Goal: Task Accomplishment & Management: Use online tool/utility

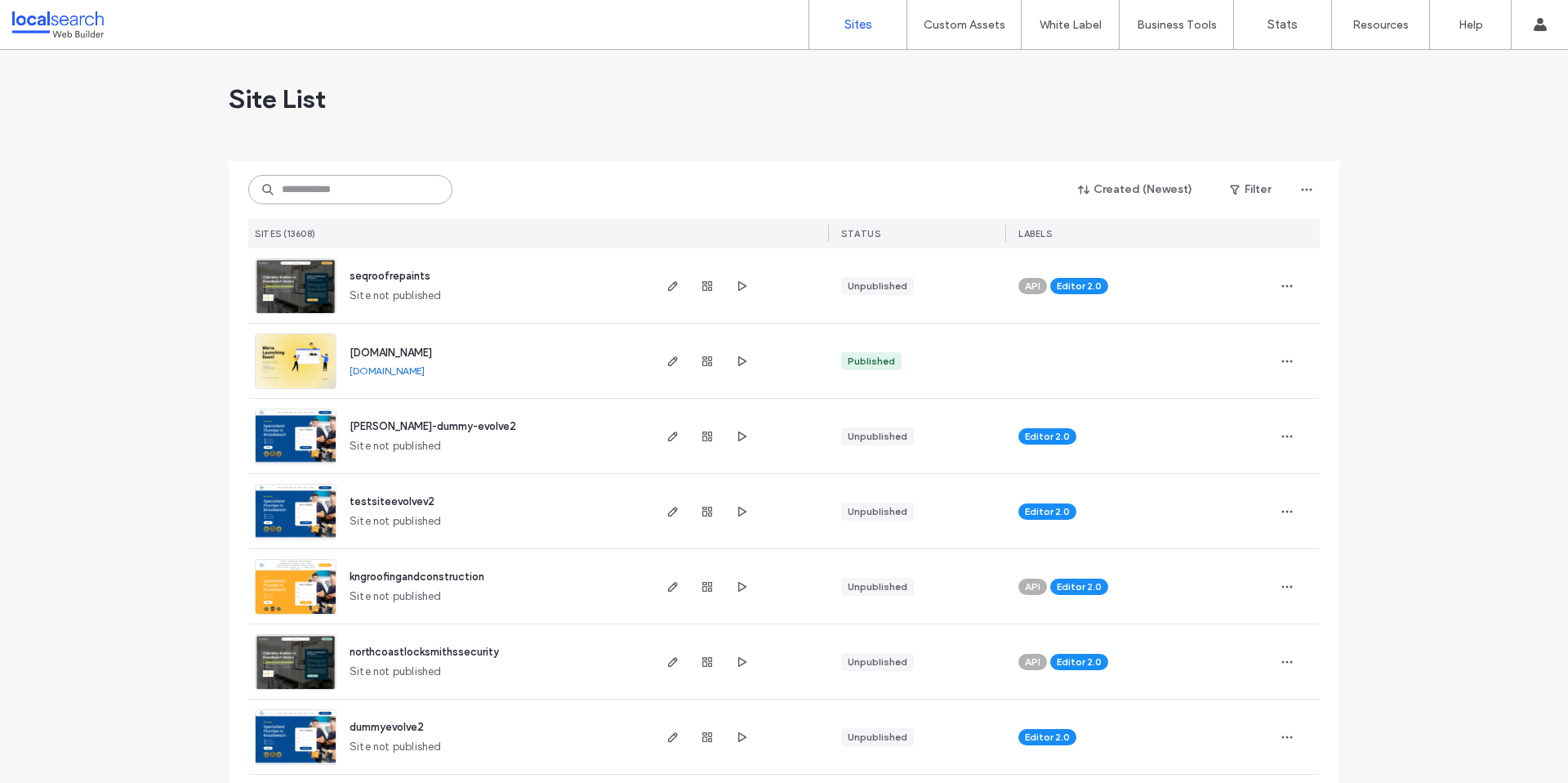
click at [406, 194] on input at bounding box center [349, 190] width 204 height 30
type input "*"
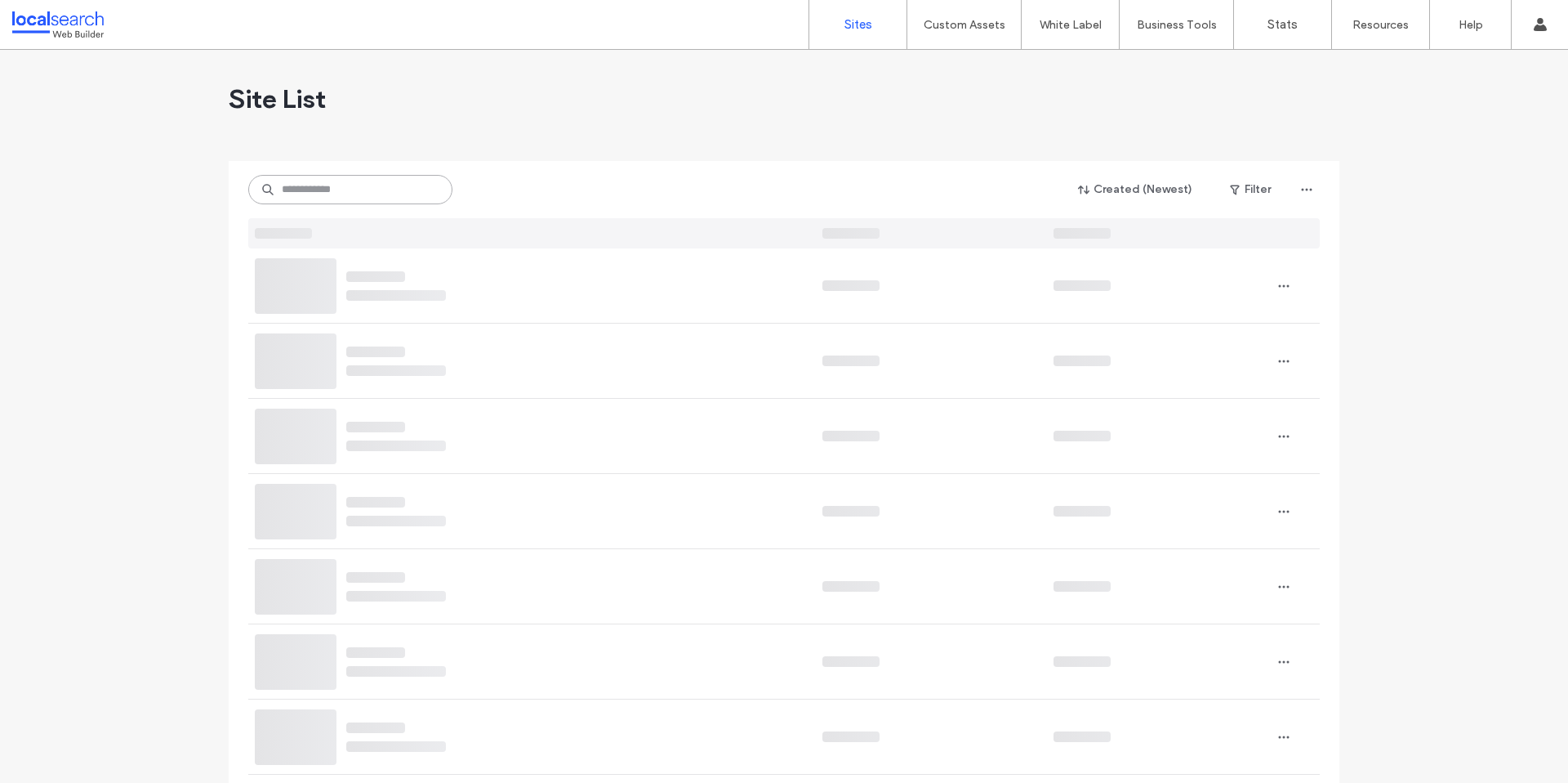
paste input "**********"
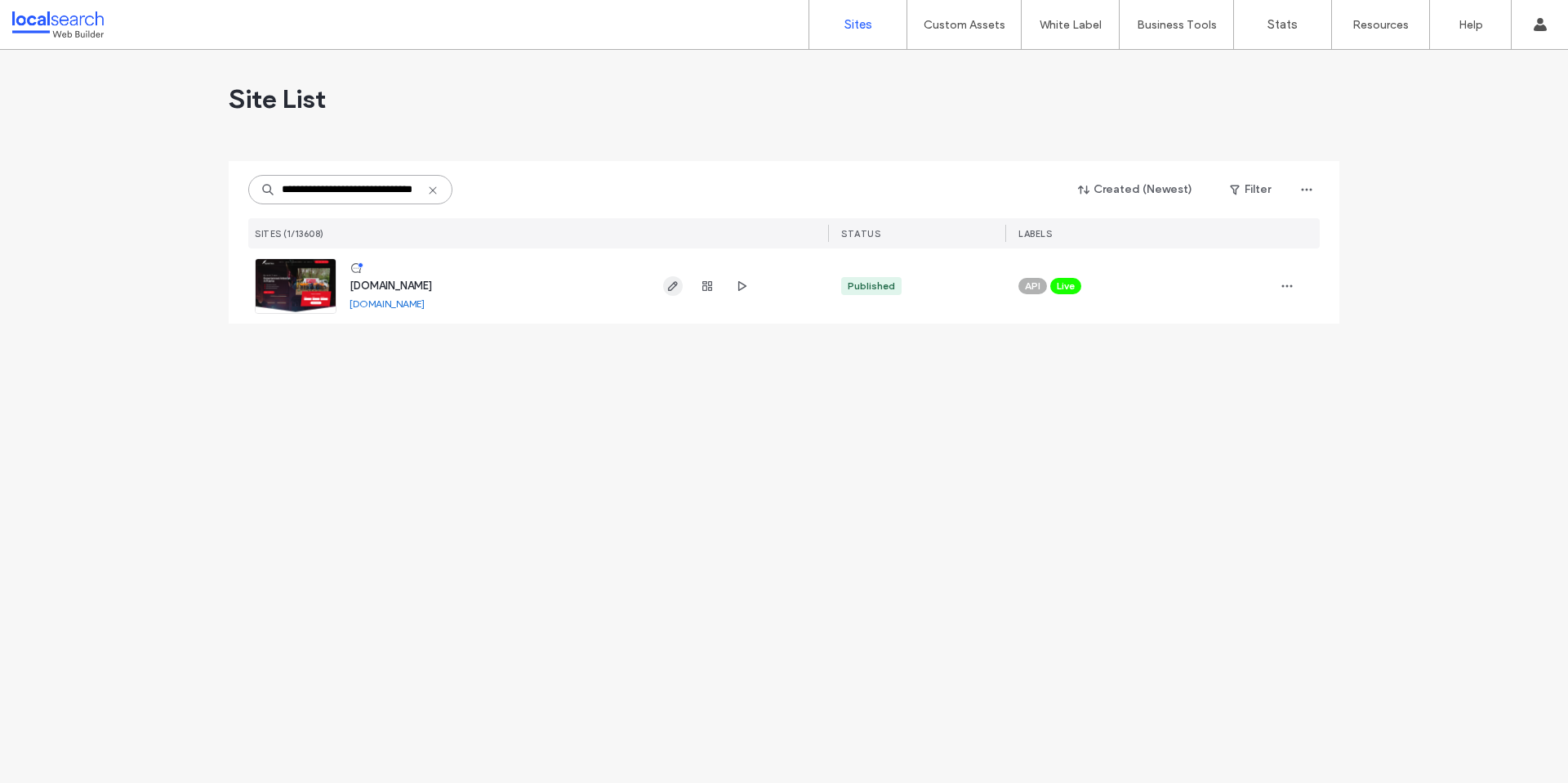
type input "**********"
click at [663, 284] on span "button" at bounding box center [673, 285] width 19 height 19
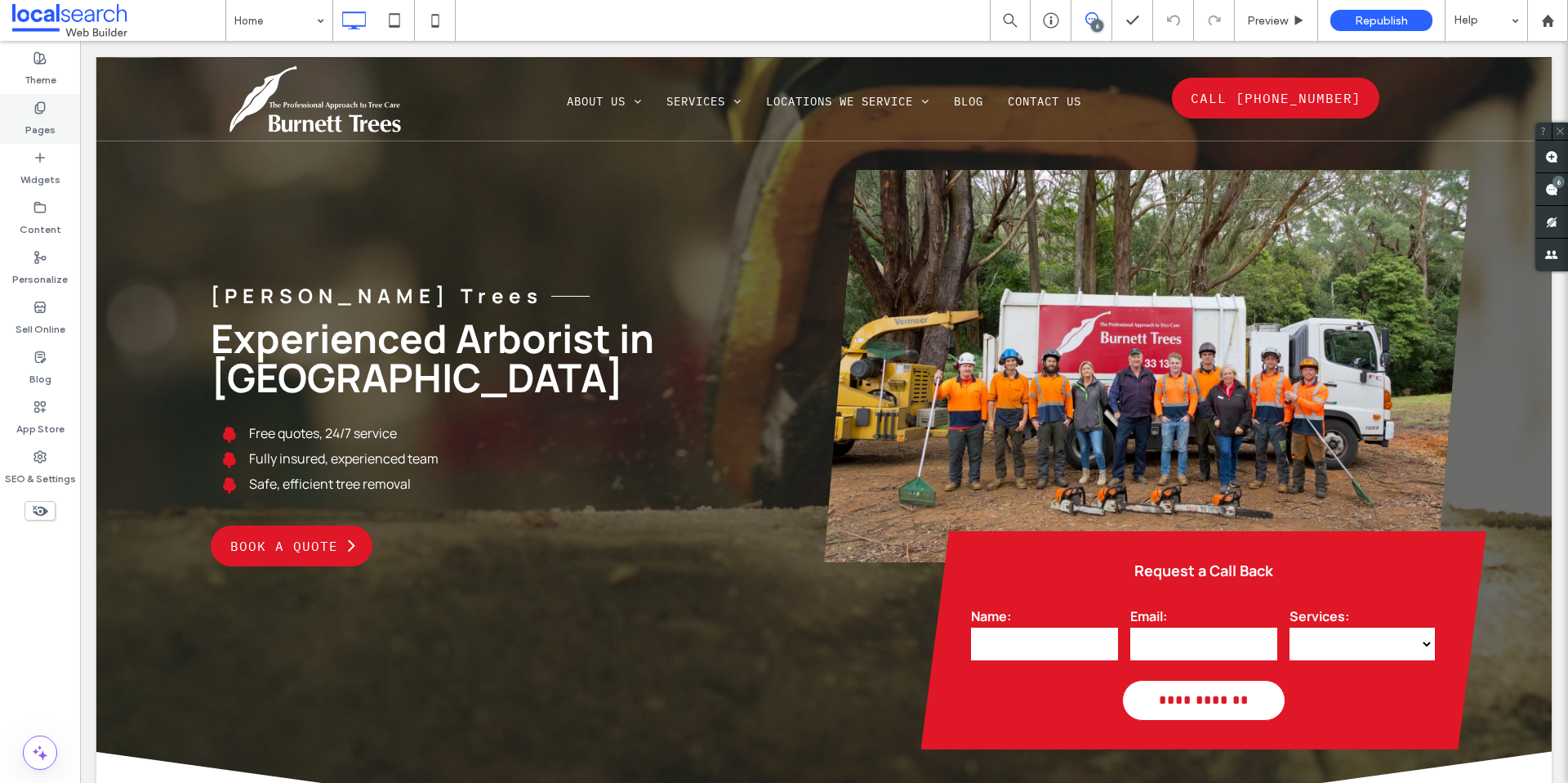
click at [59, 112] on div "Pages" at bounding box center [40, 119] width 80 height 50
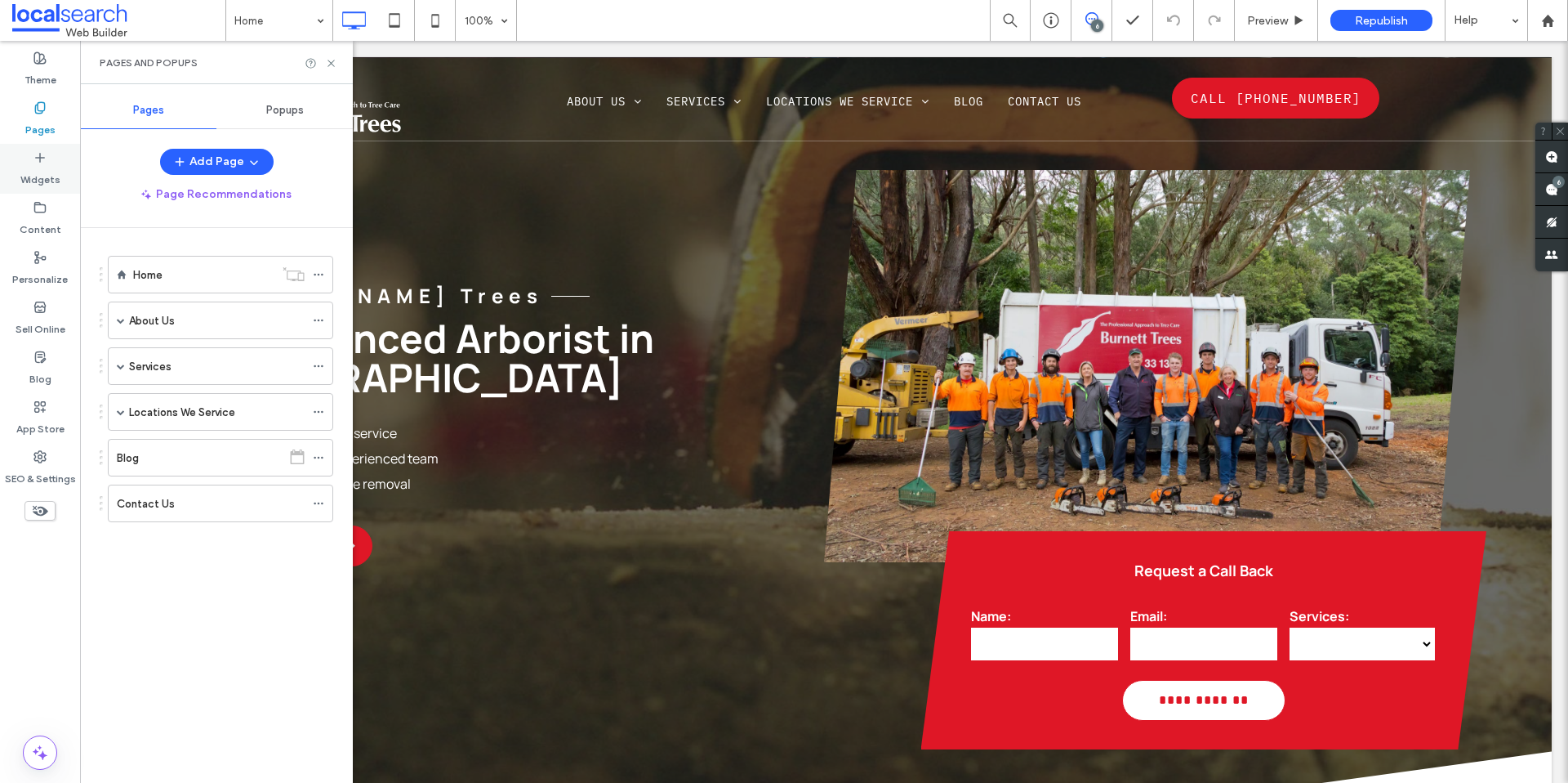
click at [31, 170] on label "Widgets" at bounding box center [40, 176] width 40 height 23
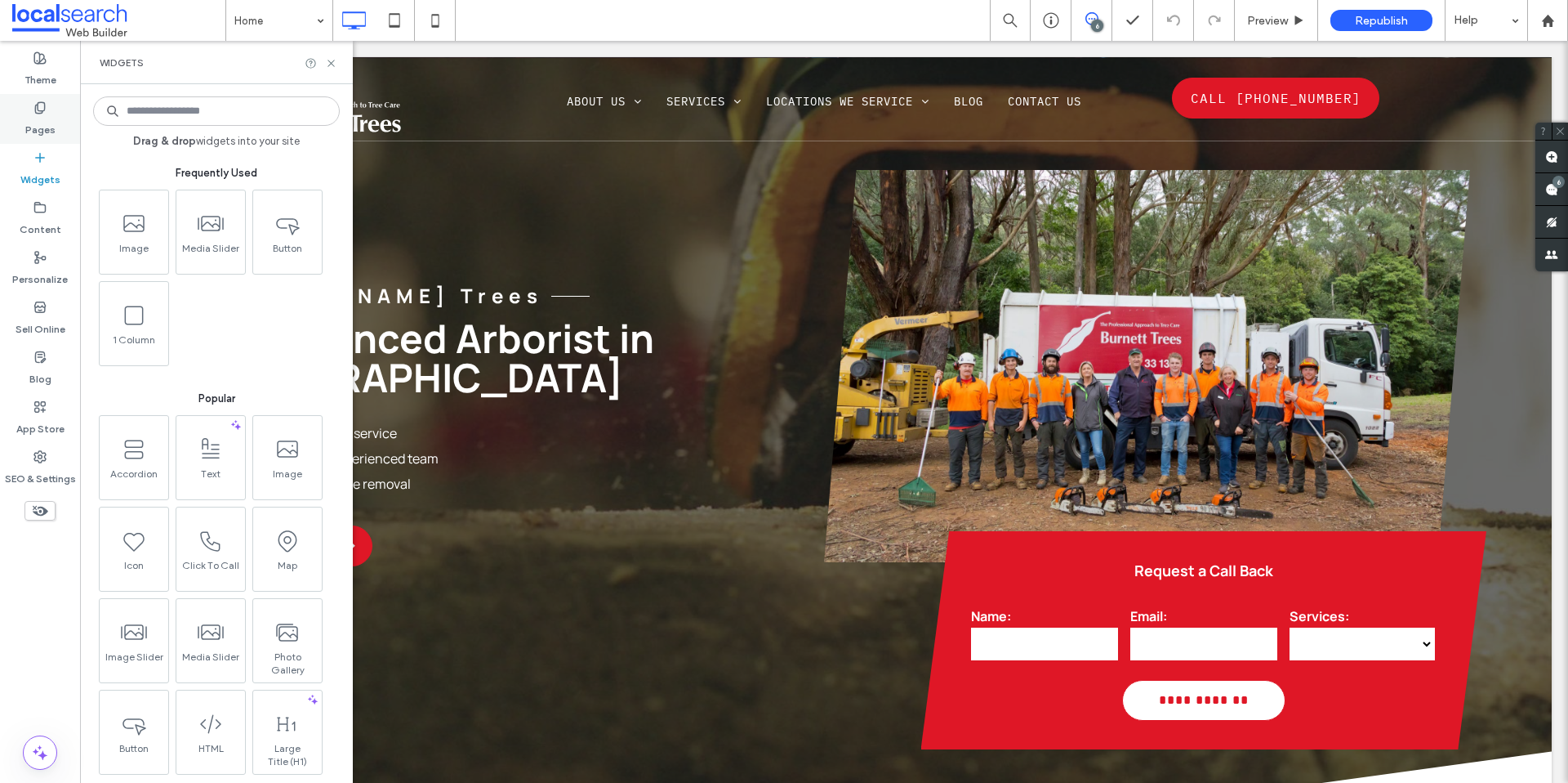
click at [37, 115] on label "Pages" at bounding box center [40, 125] width 31 height 23
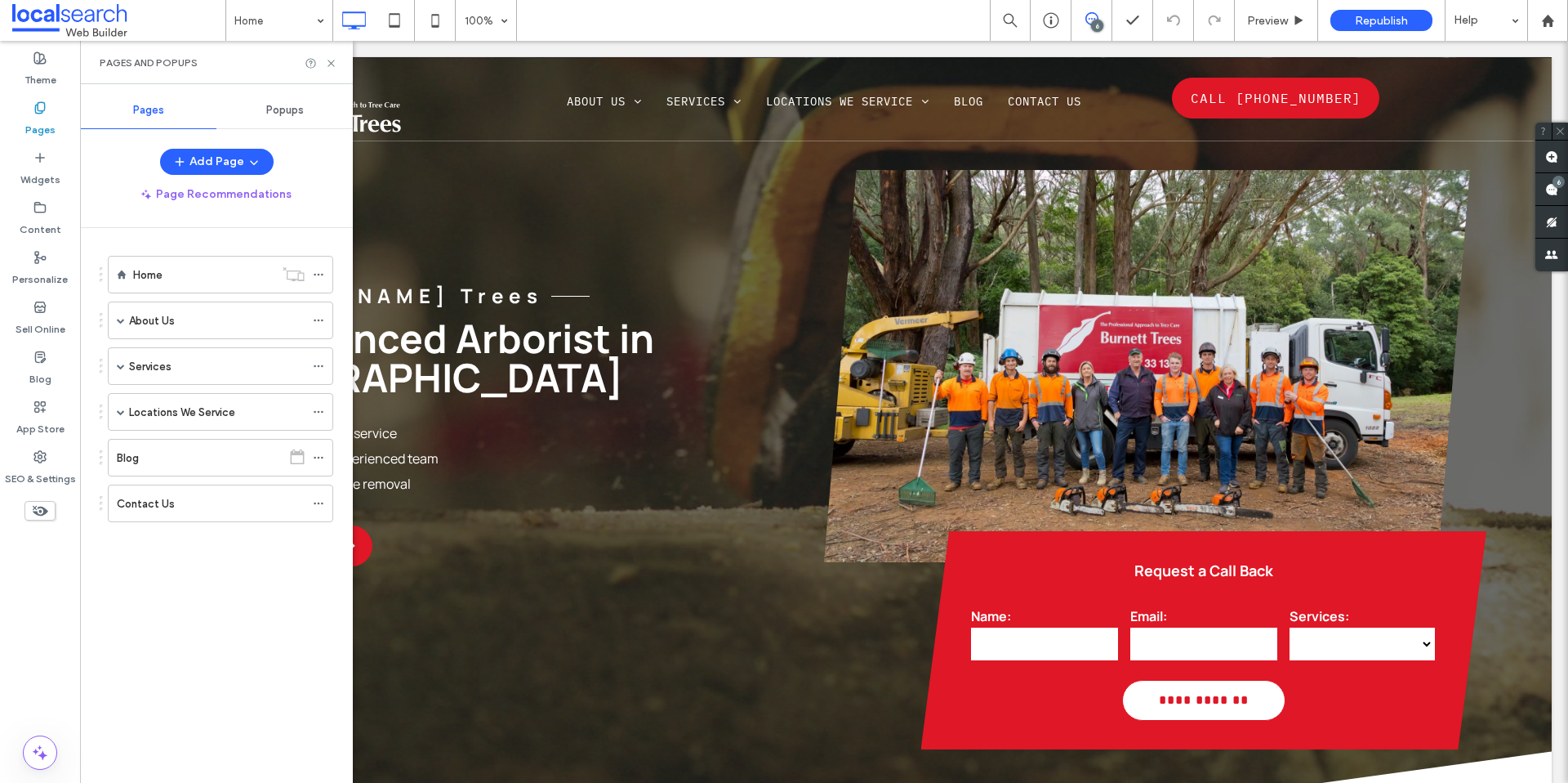
click at [313, 120] on input at bounding box center [216, 111] width 247 height 30
click at [276, 120] on div "Popups" at bounding box center [284, 110] width 137 height 36
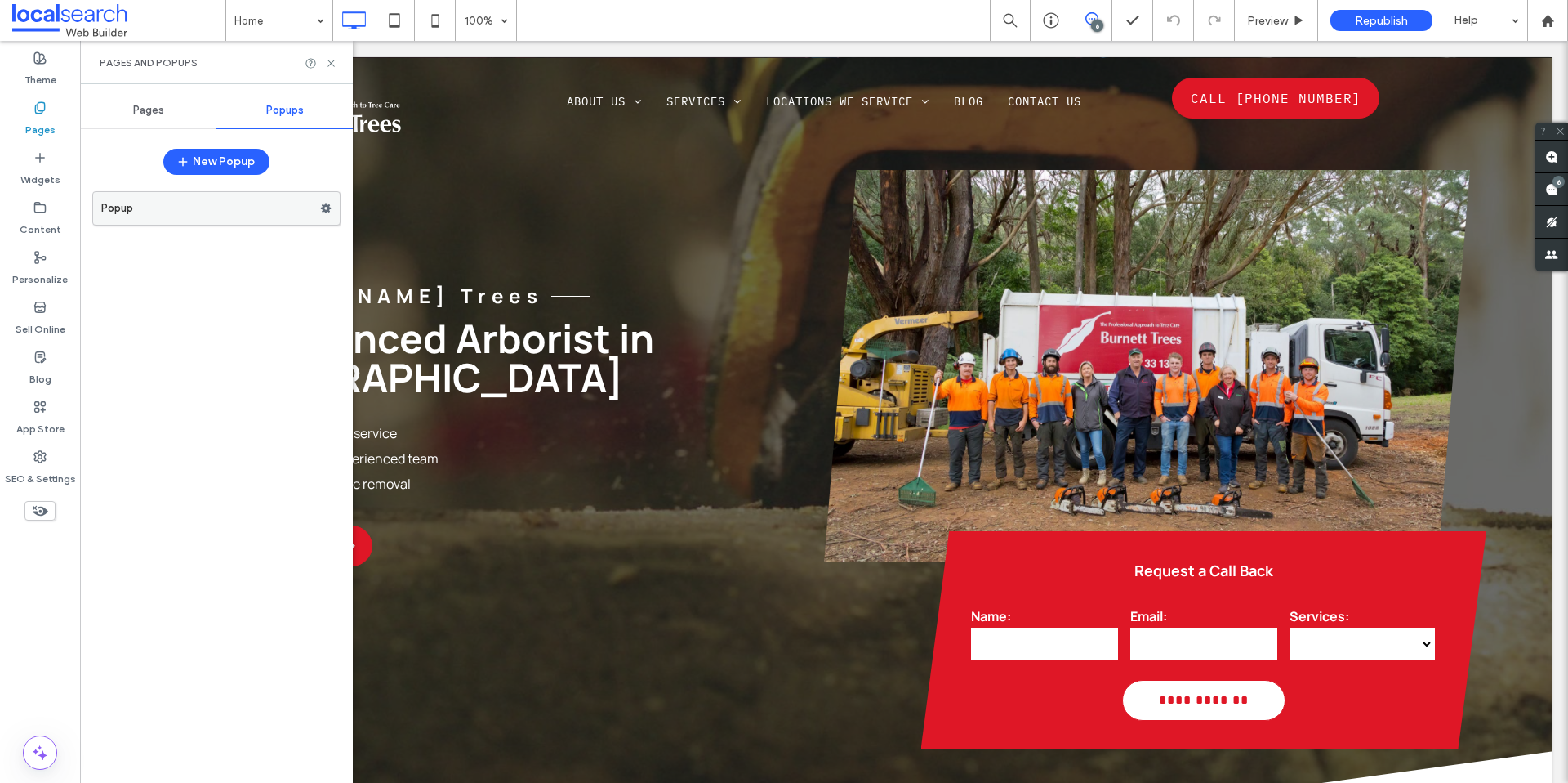
click at [219, 207] on label "Popup" at bounding box center [210, 209] width 219 height 33
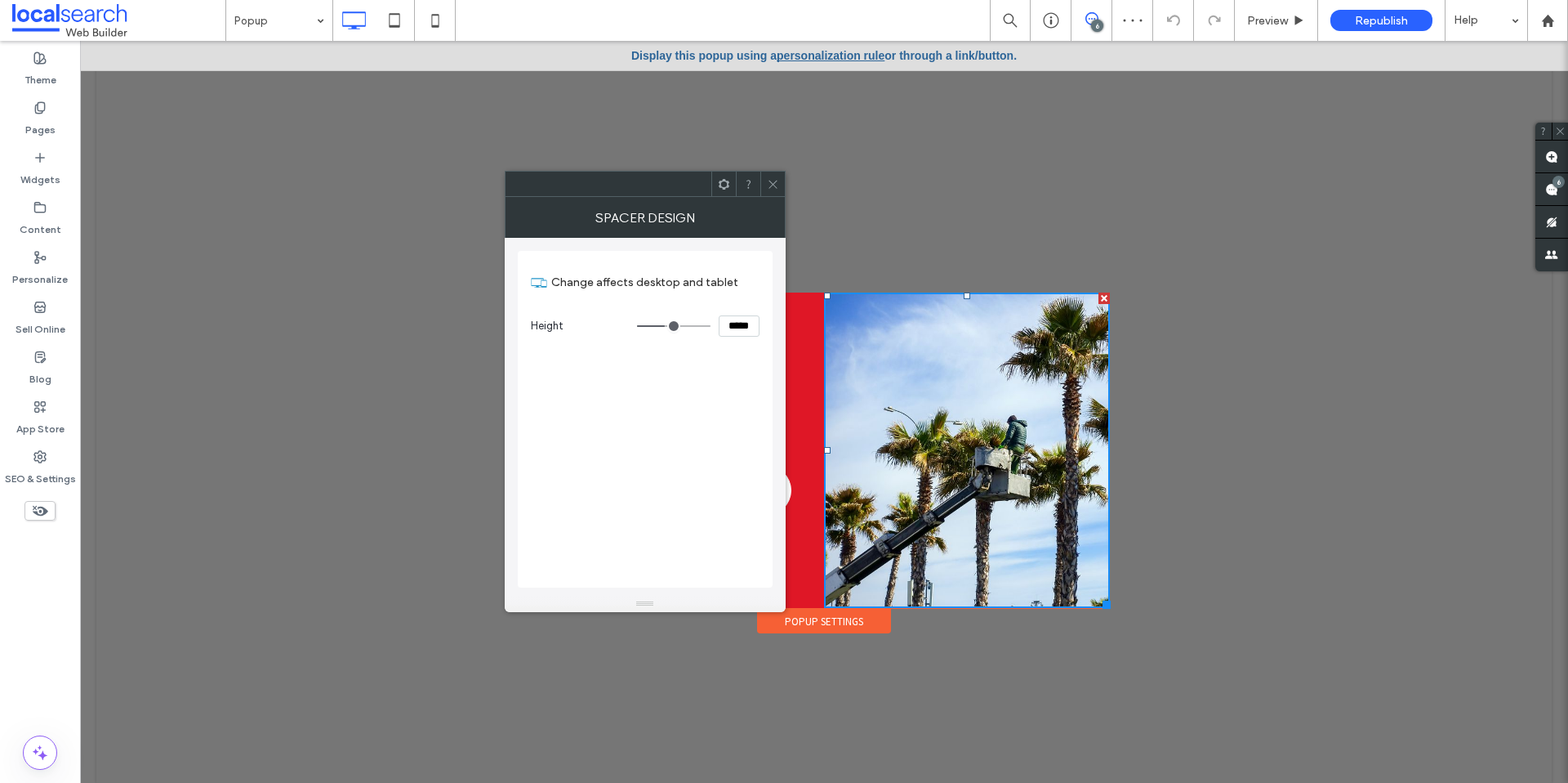
click at [901, 388] on div at bounding box center [966, 450] width 286 height 315
click at [763, 183] on div at bounding box center [773, 184] width 25 height 25
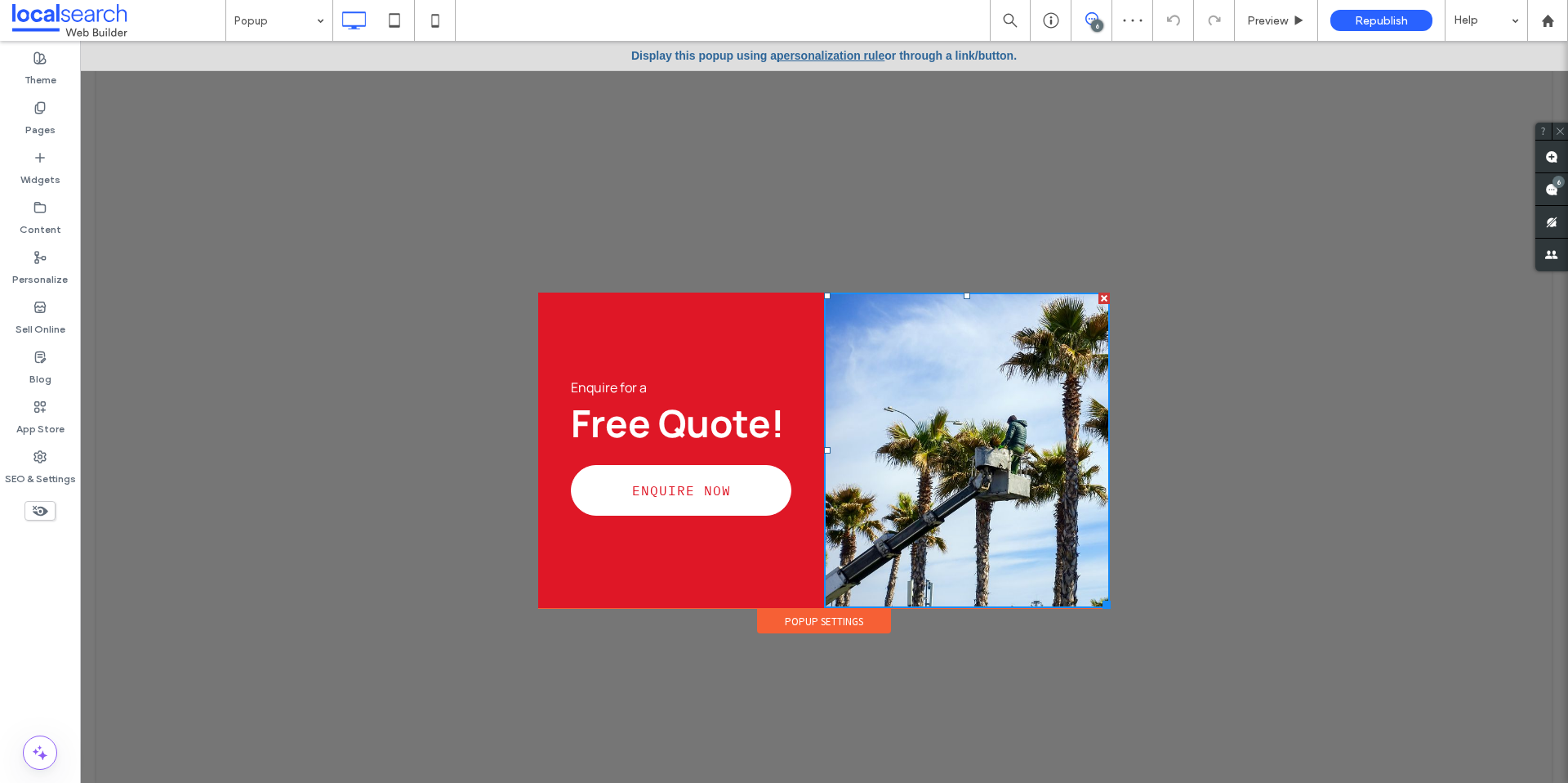
click at [931, 379] on div at bounding box center [966, 450] width 286 height 315
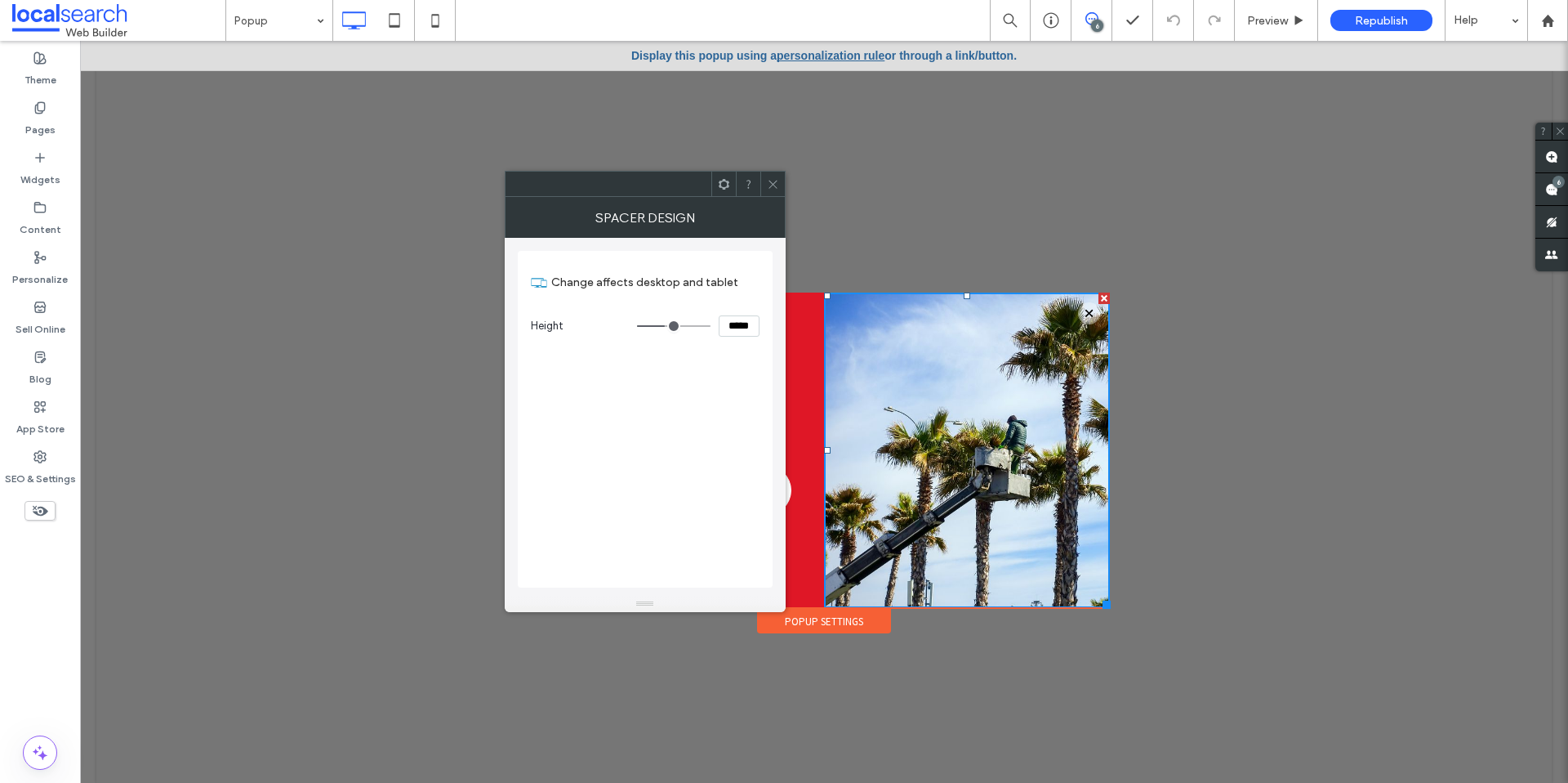
click at [765, 190] on div at bounding box center [773, 184] width 25 height 25
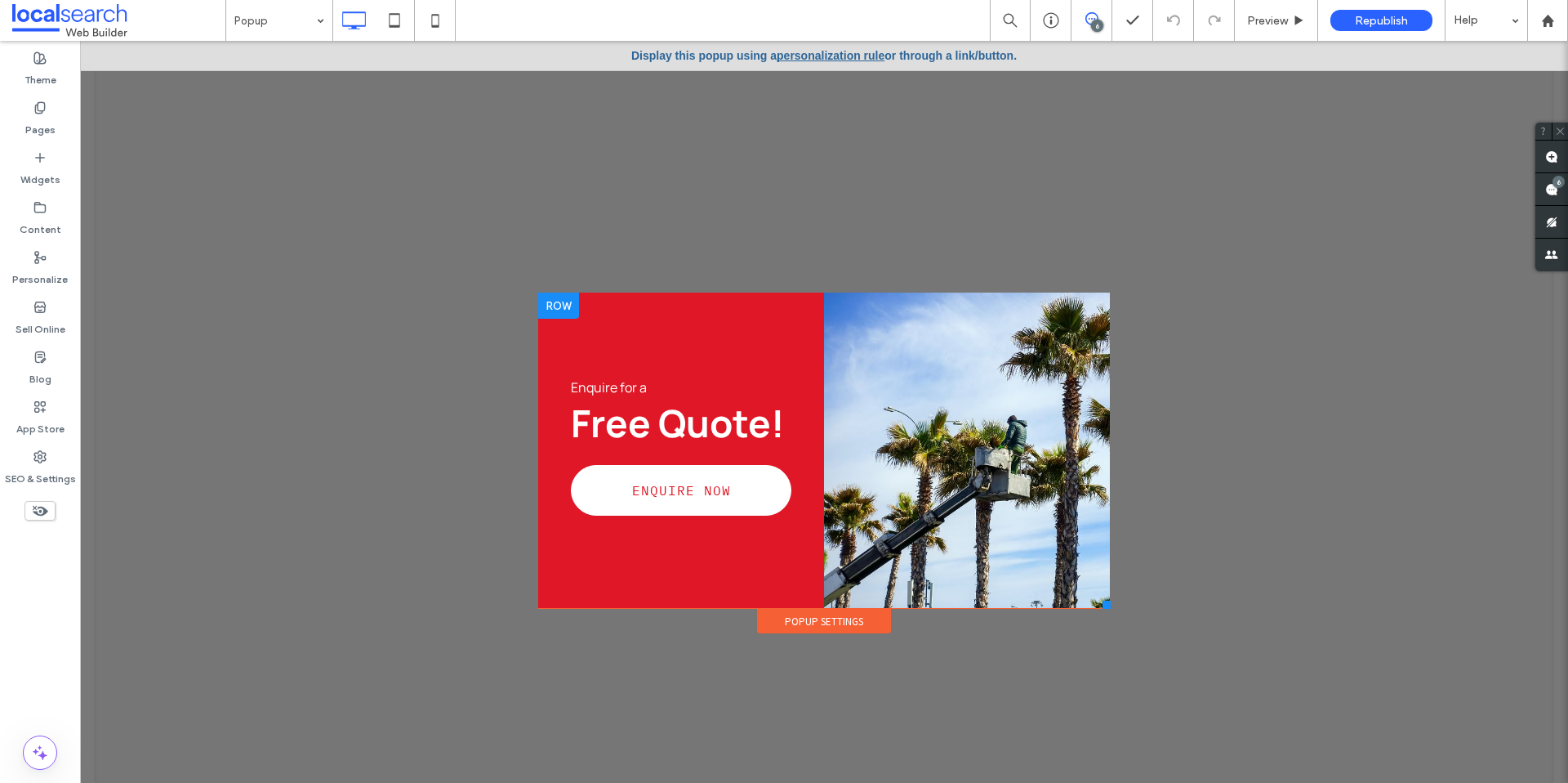
click at [559, 310] on div at bounding box center [558, 305] width 41 height 26
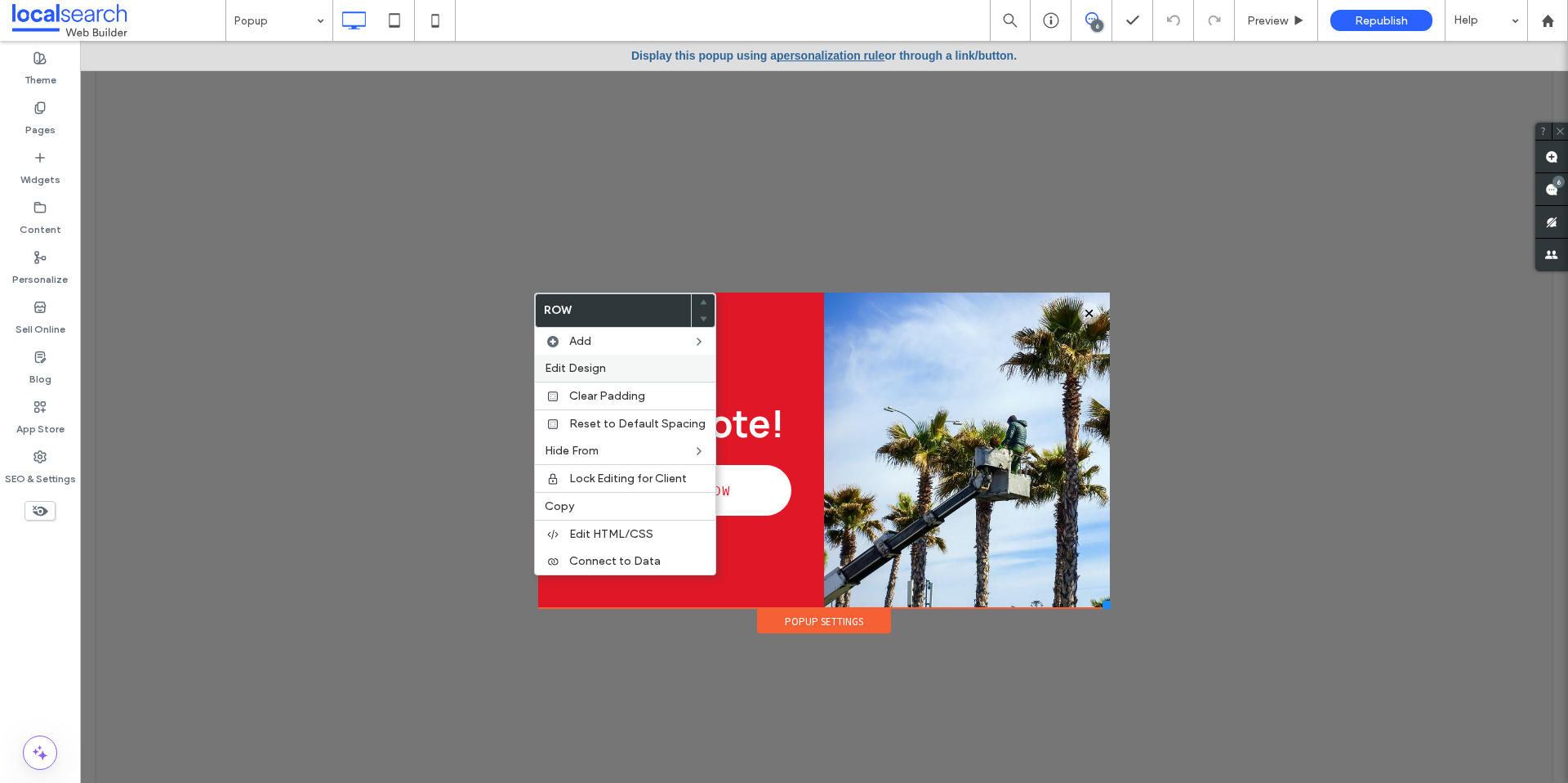
click at [619, 375] on div "Edit Design" at bounding box center [625, 368] width 181 height 27
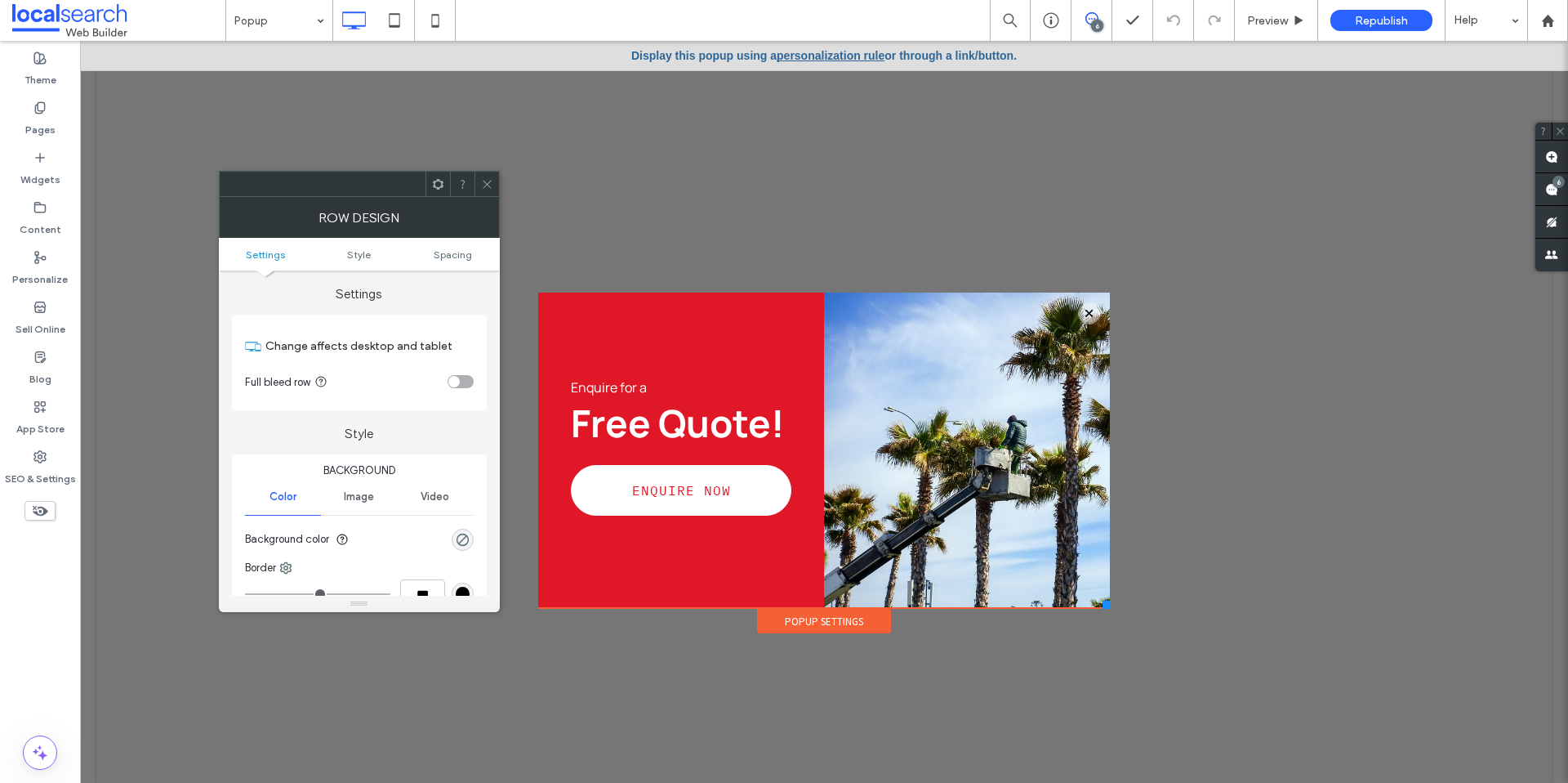
scroll to position [321, 0]
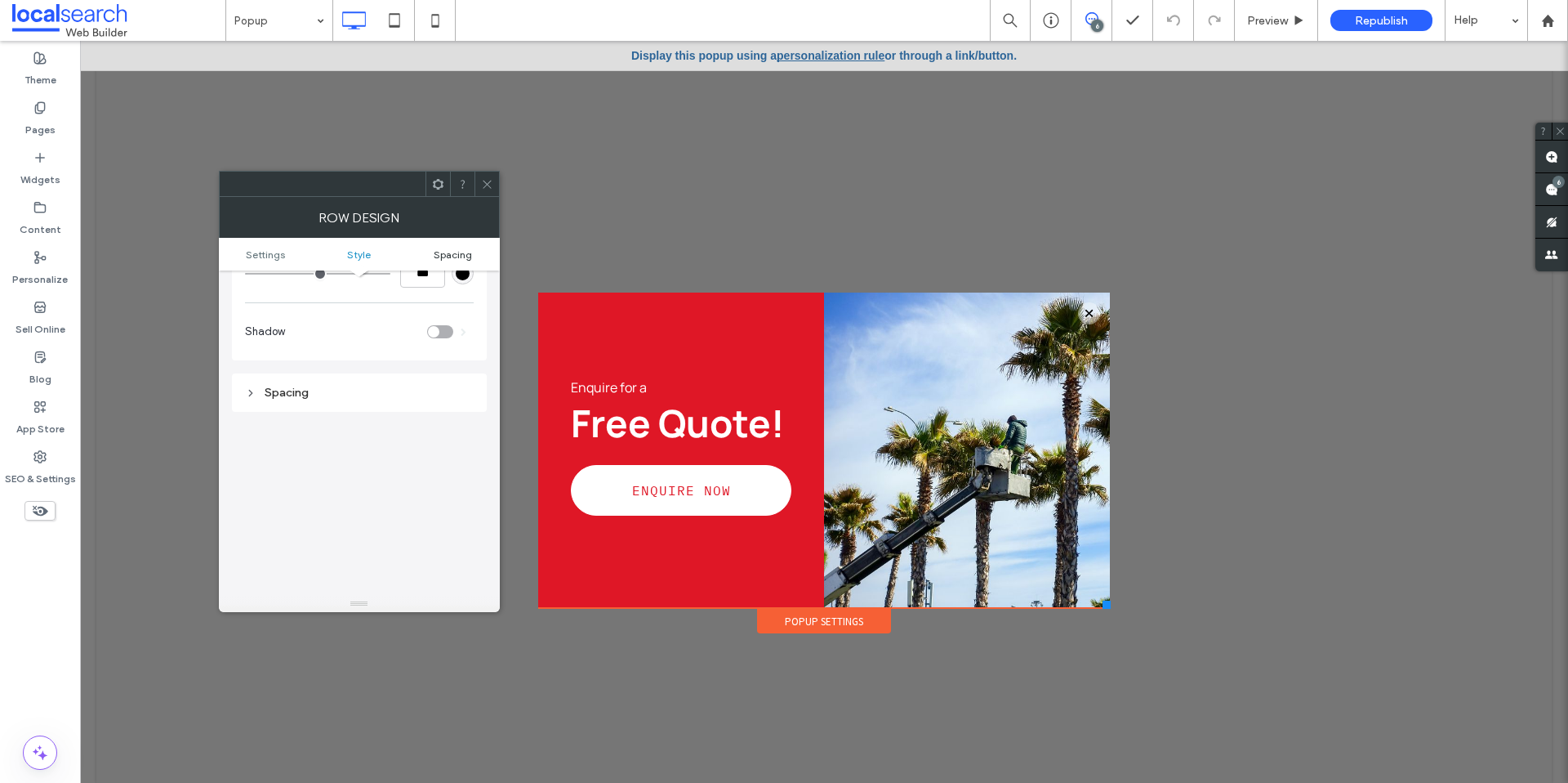
click at [446, 254] on span "Spacing" at bounding box center [453, 254] width 38 height 12
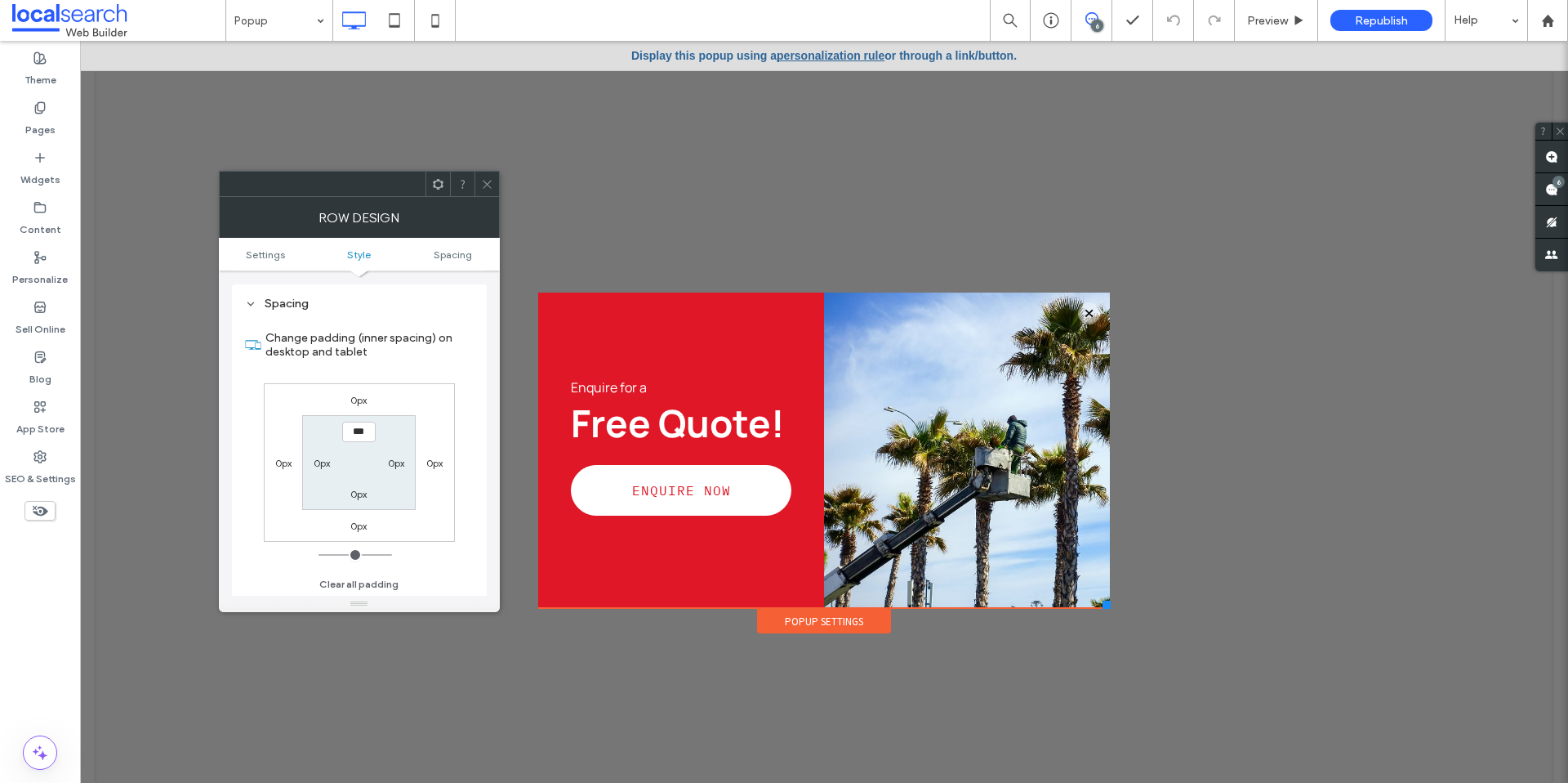
scroll to position [410, 0]
drag, startPoint x: 482, startPoint y: 196, endPoint x: 495, endPoint y: 203, distance: 14.8
click at [483, 197] on div "Row Design" at bounding box center [360, 217] width 281 height 41
click at [858, 627] on div "Popup Settings" at bounding box center [824, 621] width 134 height 25
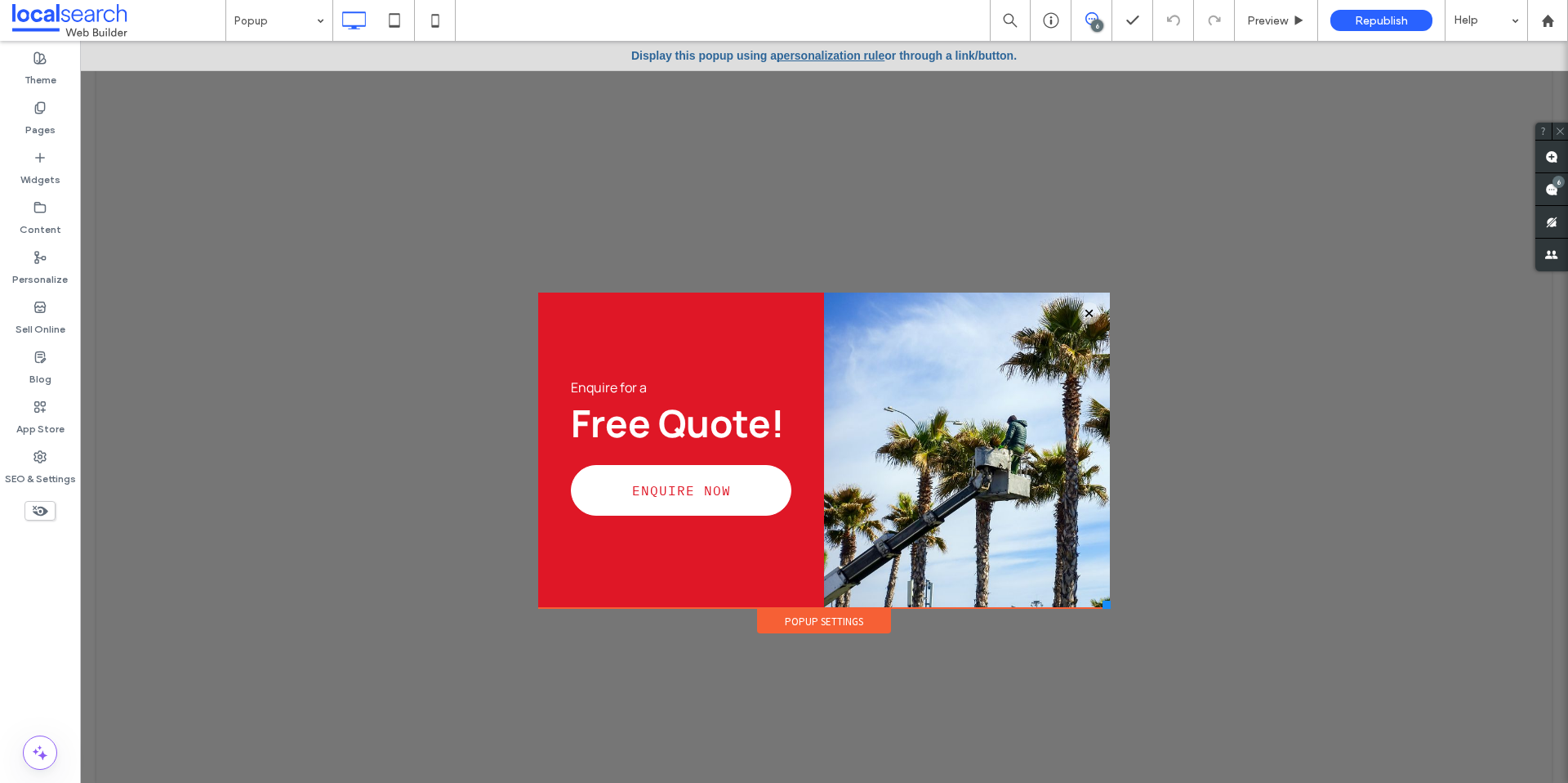
click at [815, 630] on div "Popup Settings" at bounding box center [824, 621] width 134 height 25
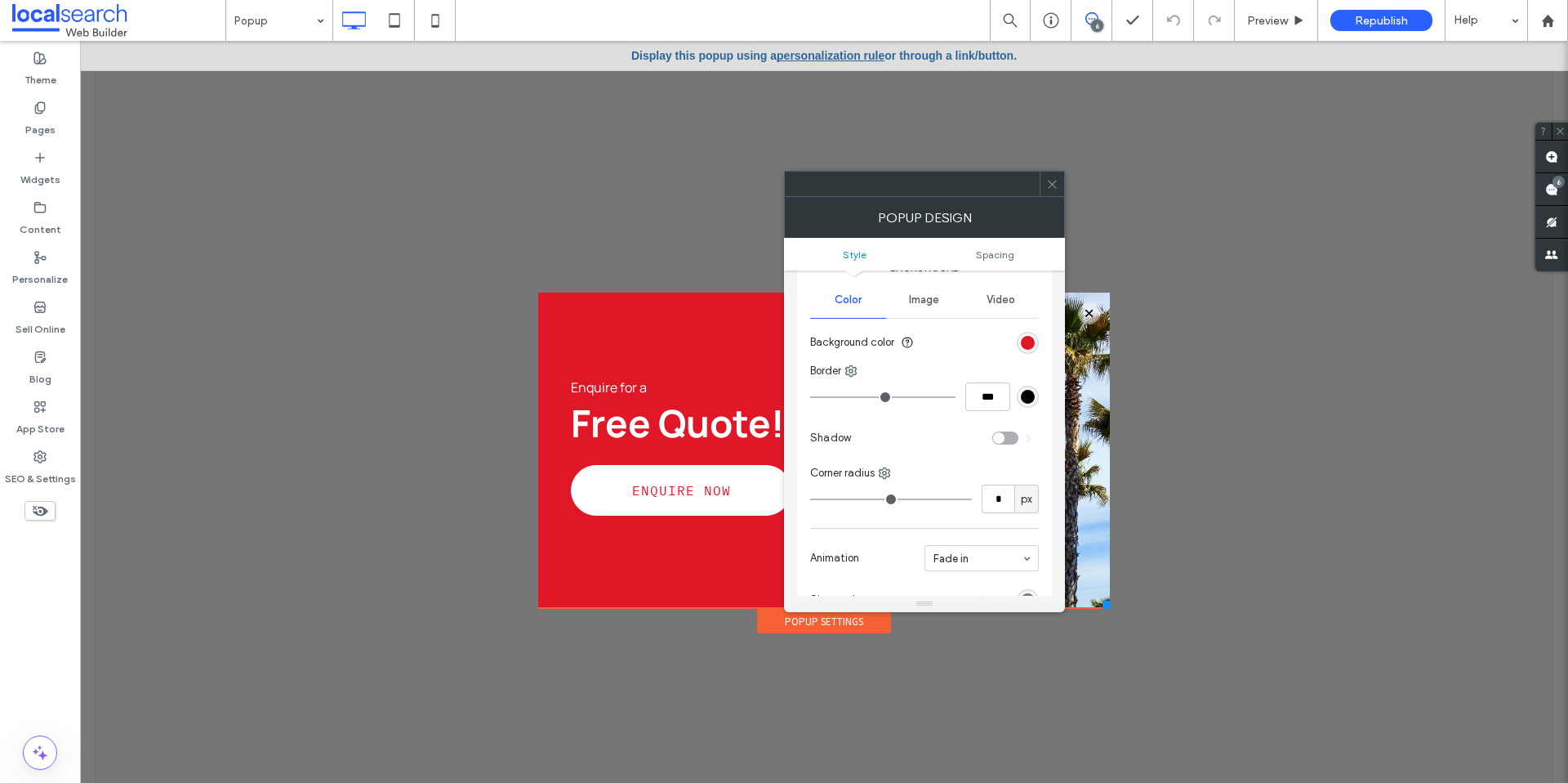
scroll to position [202, 0]
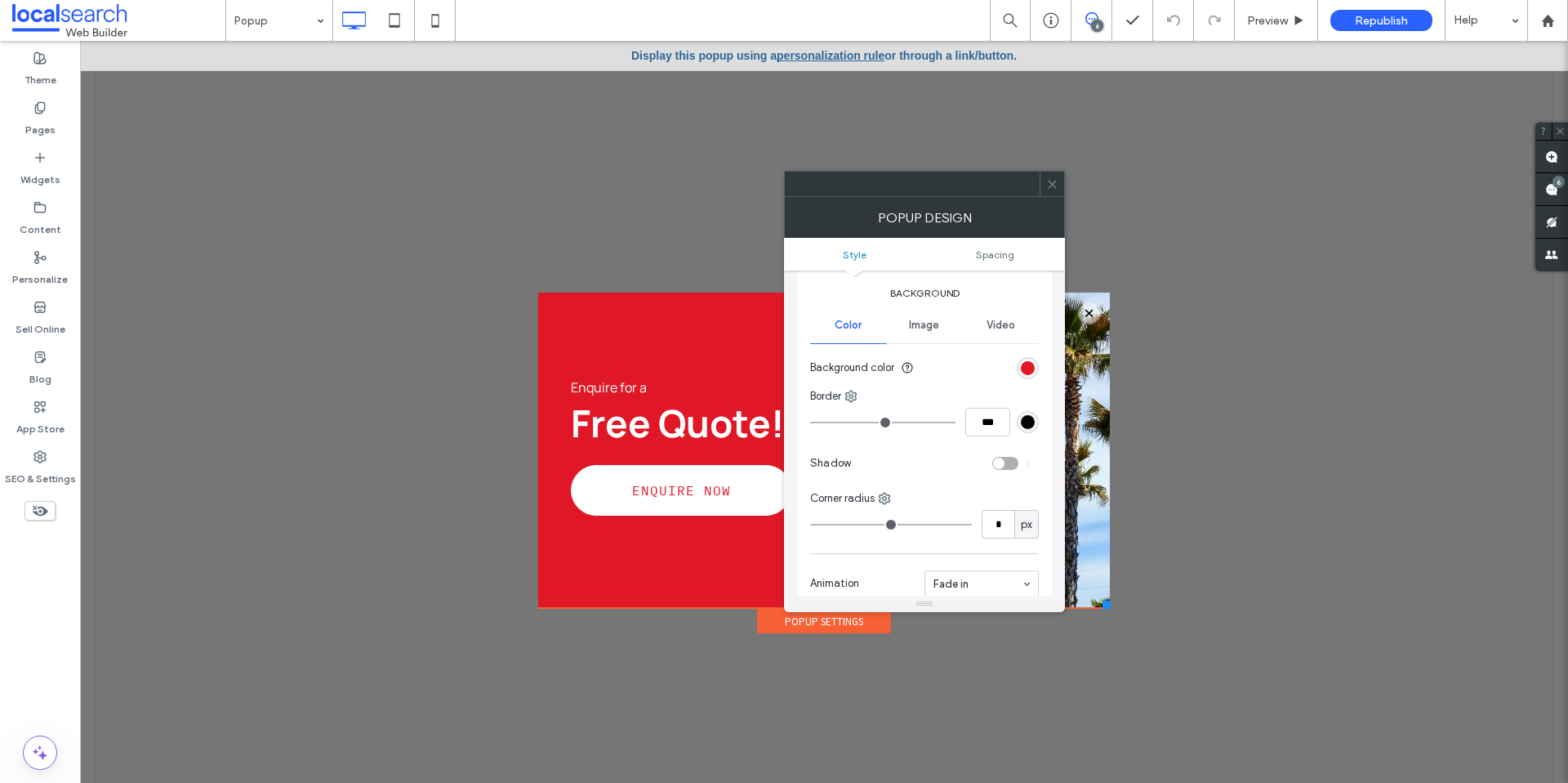
click at [910, 323] on span "Image" at bounding box center [924, 325] width 31 height 13
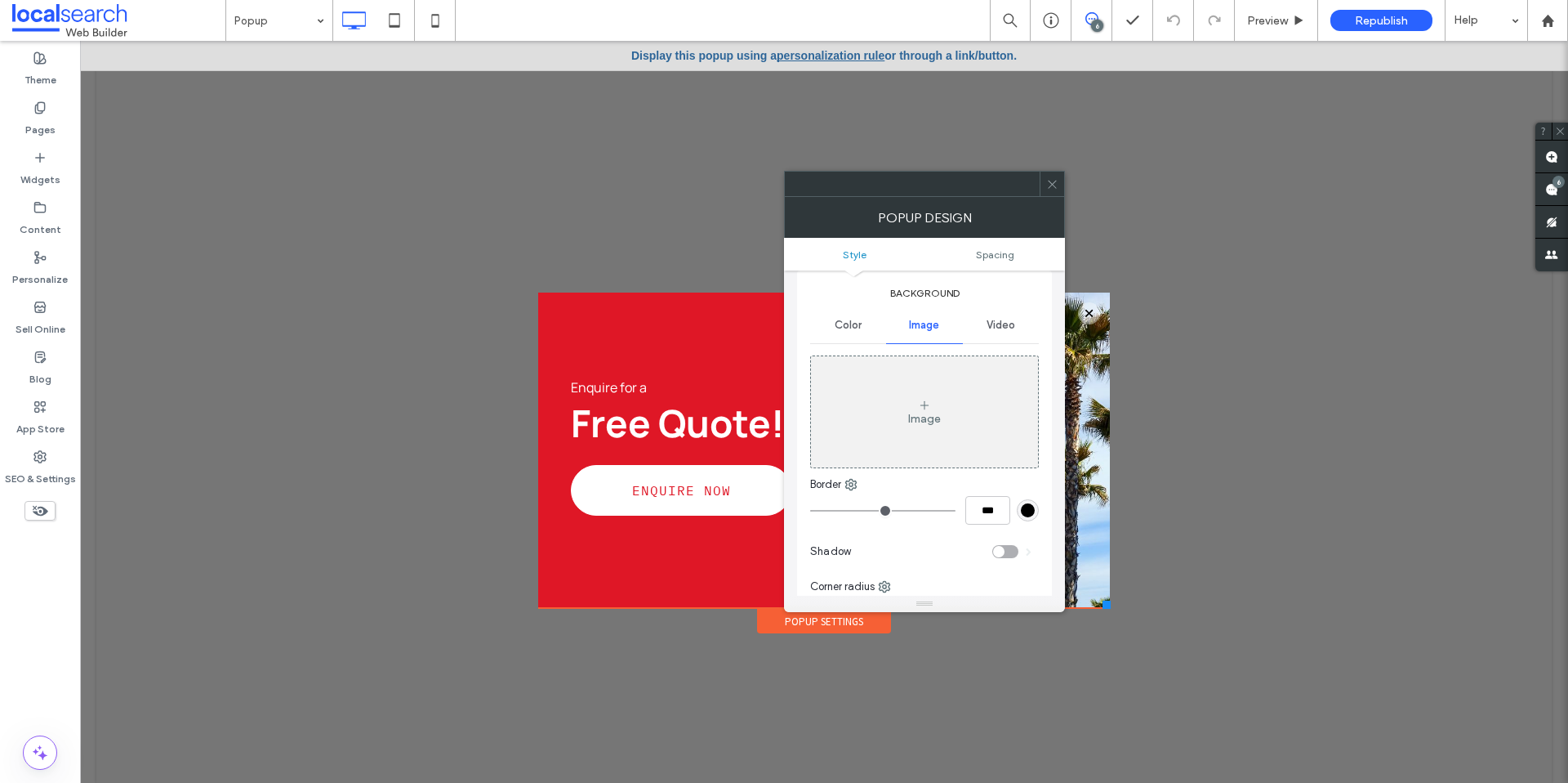
click at [1055, 178] on icon at bounding box center [1051, 184] width 12 height 12
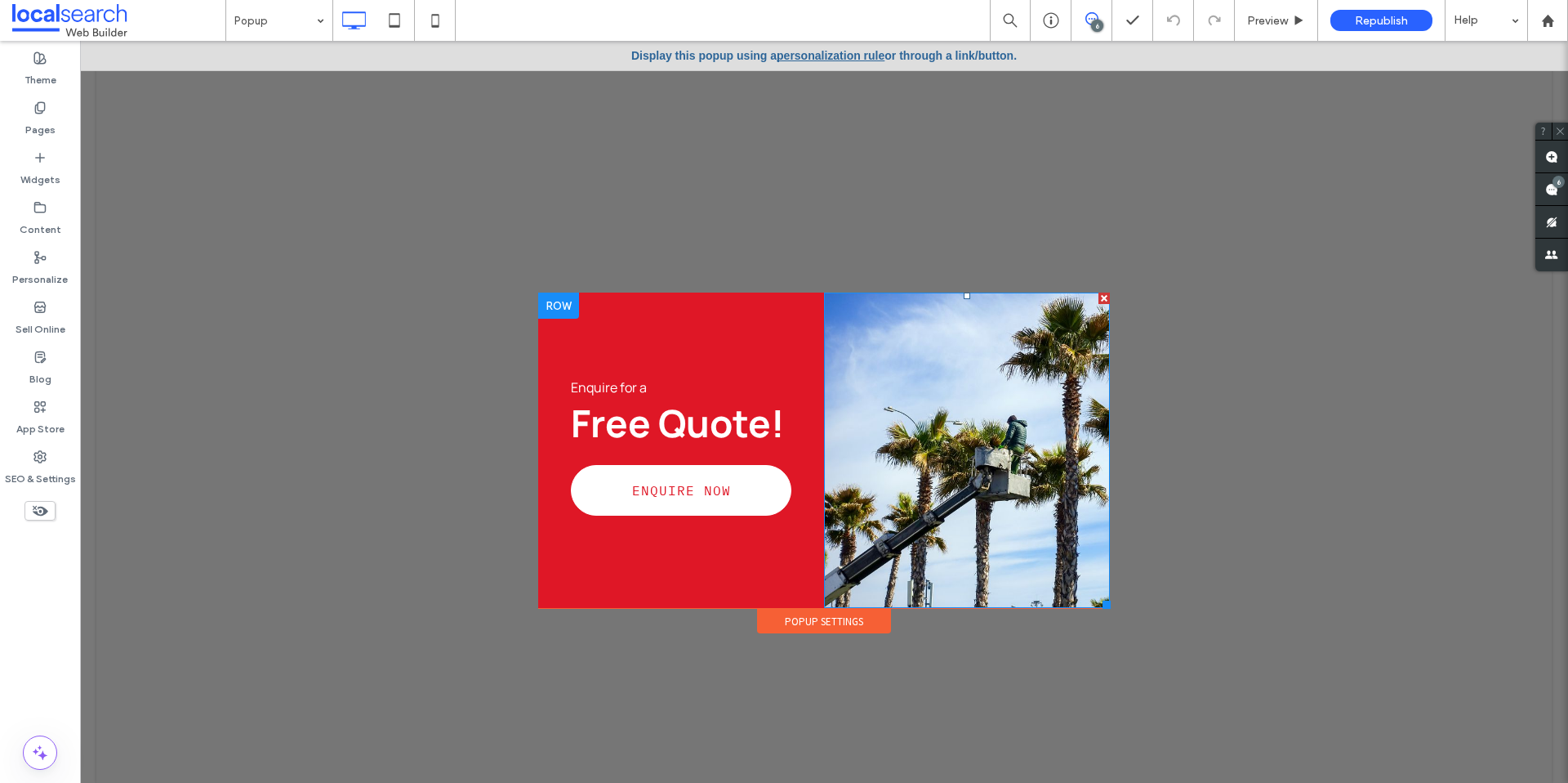
click at [887, 566] on div at bounding box center [966, 450] width 286 height 315
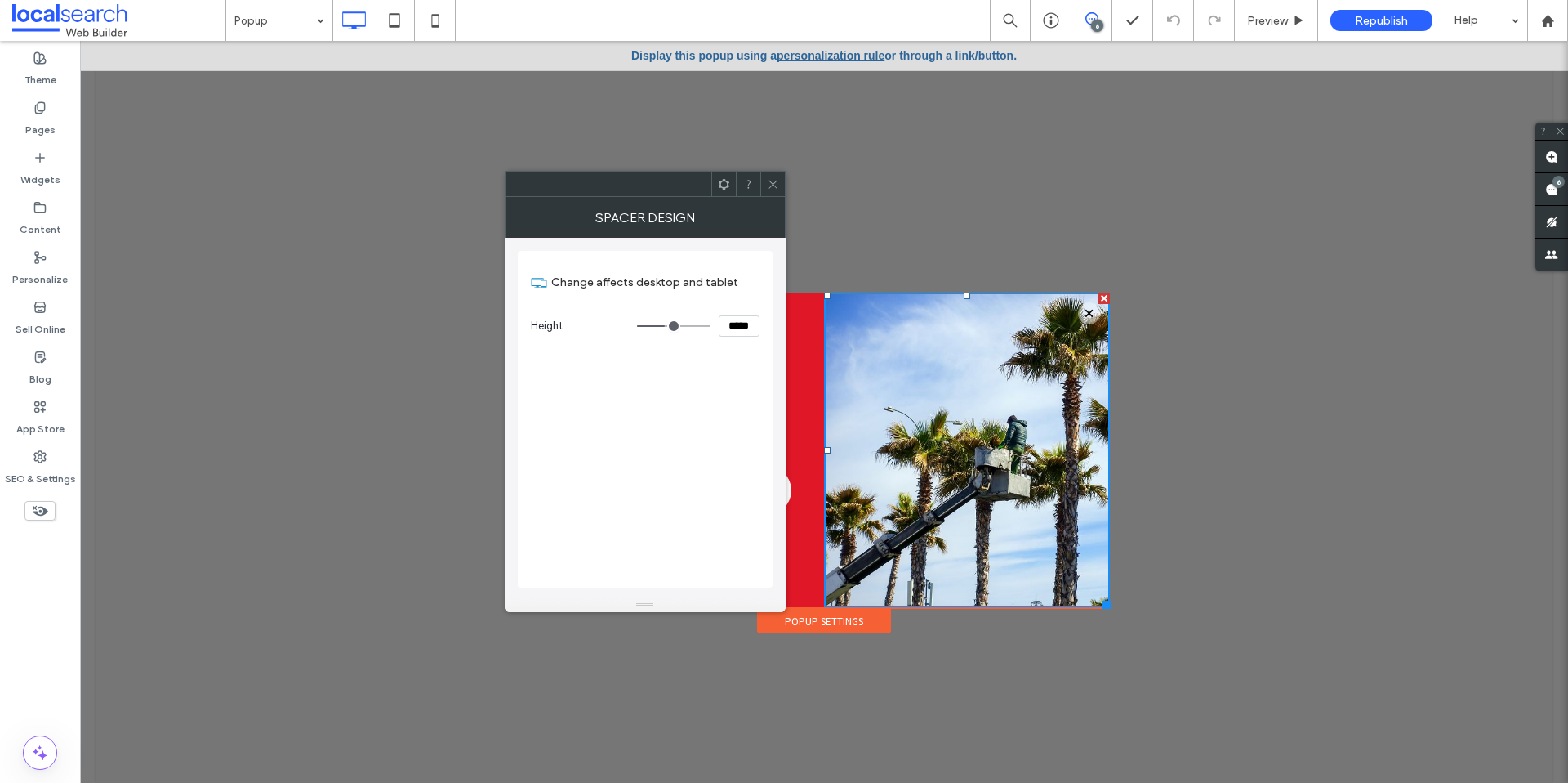
click at [772, 184] on use at bounding box center [772, 184] width 9 height 9
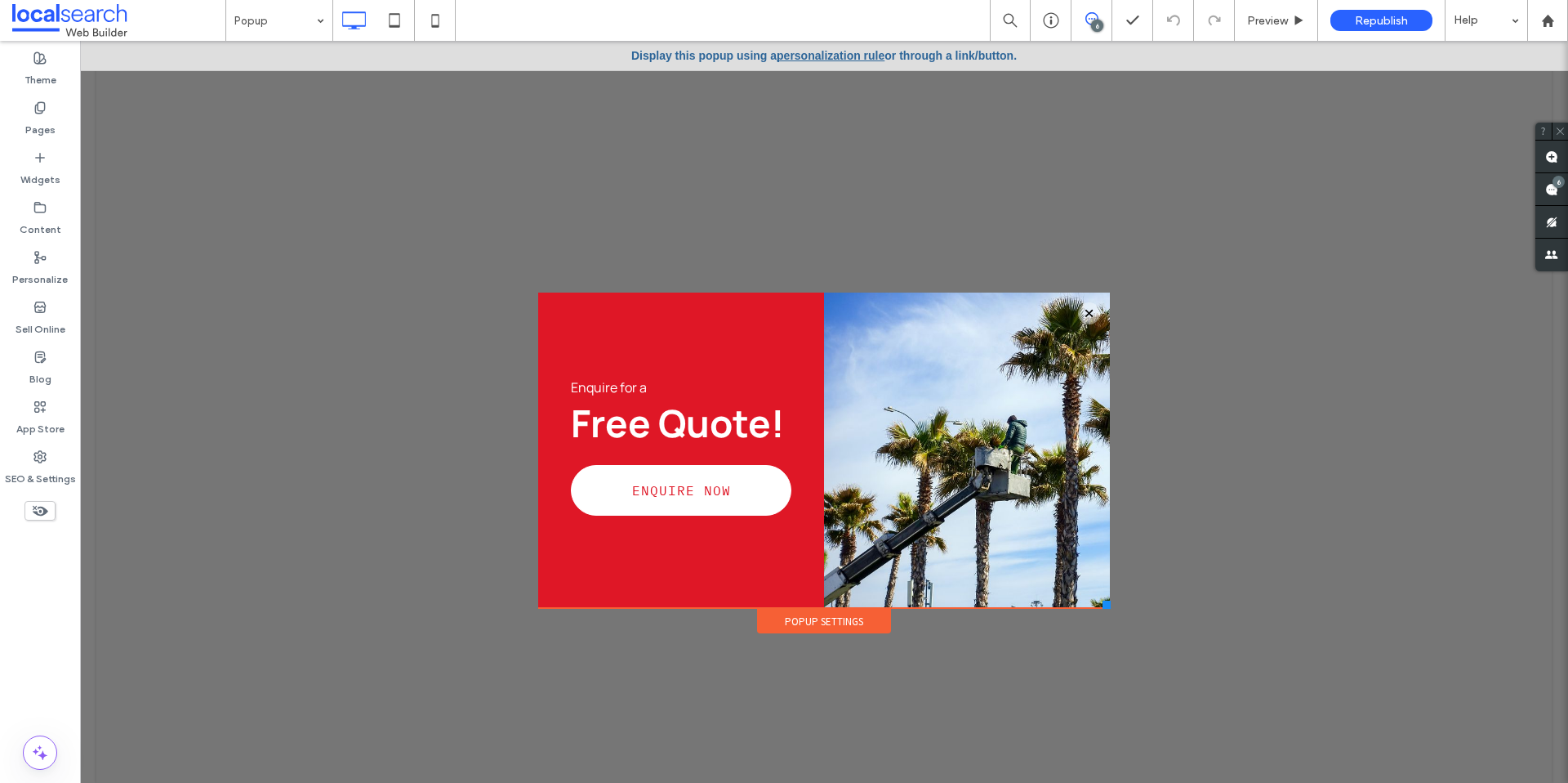
click at [822, 58] on link "personalization rule" at bounding box center [830, 56] width 108 height 13
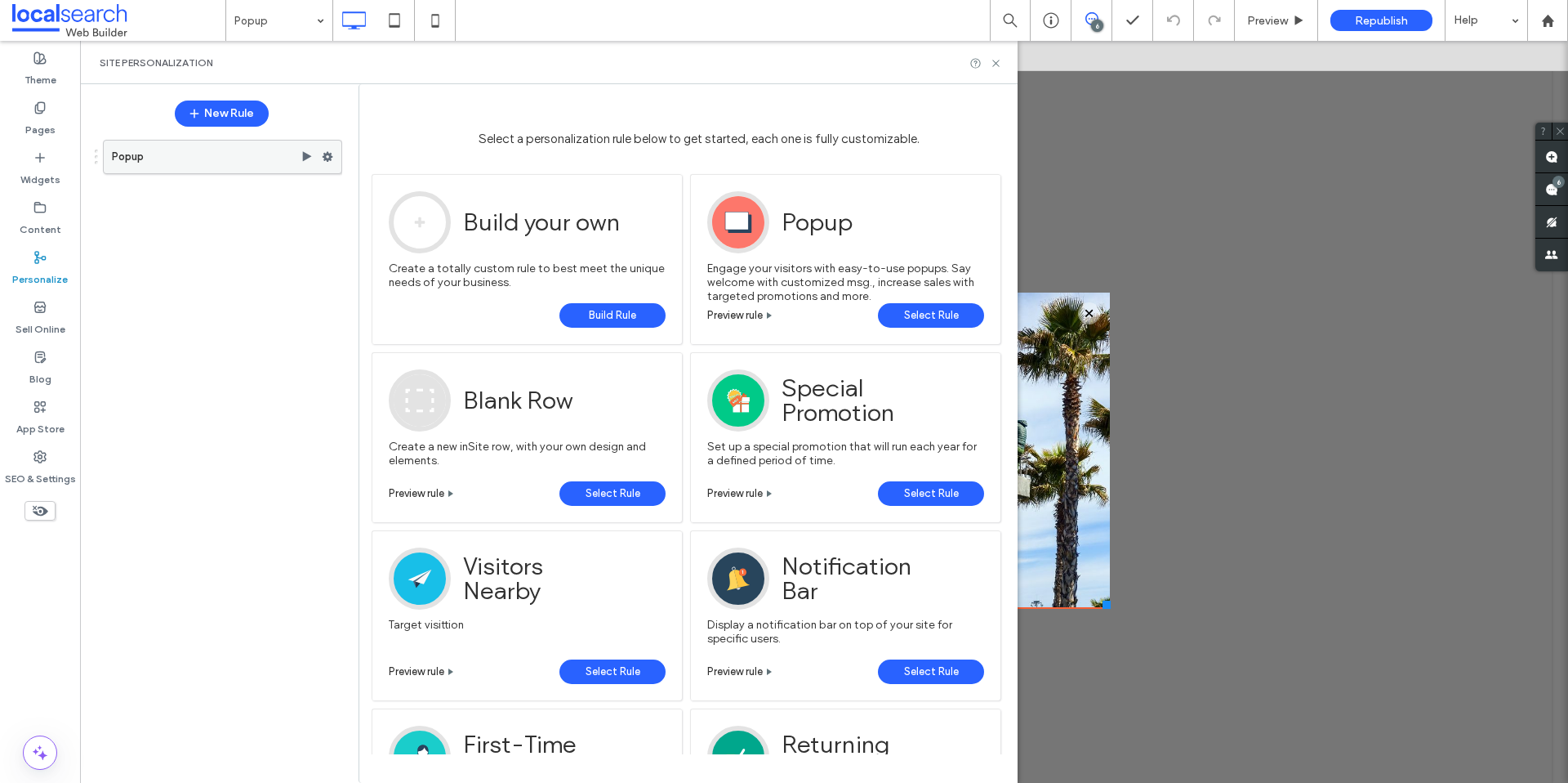
click at [324, 158] on use at bounding box center [327, 157] width 11 height 10
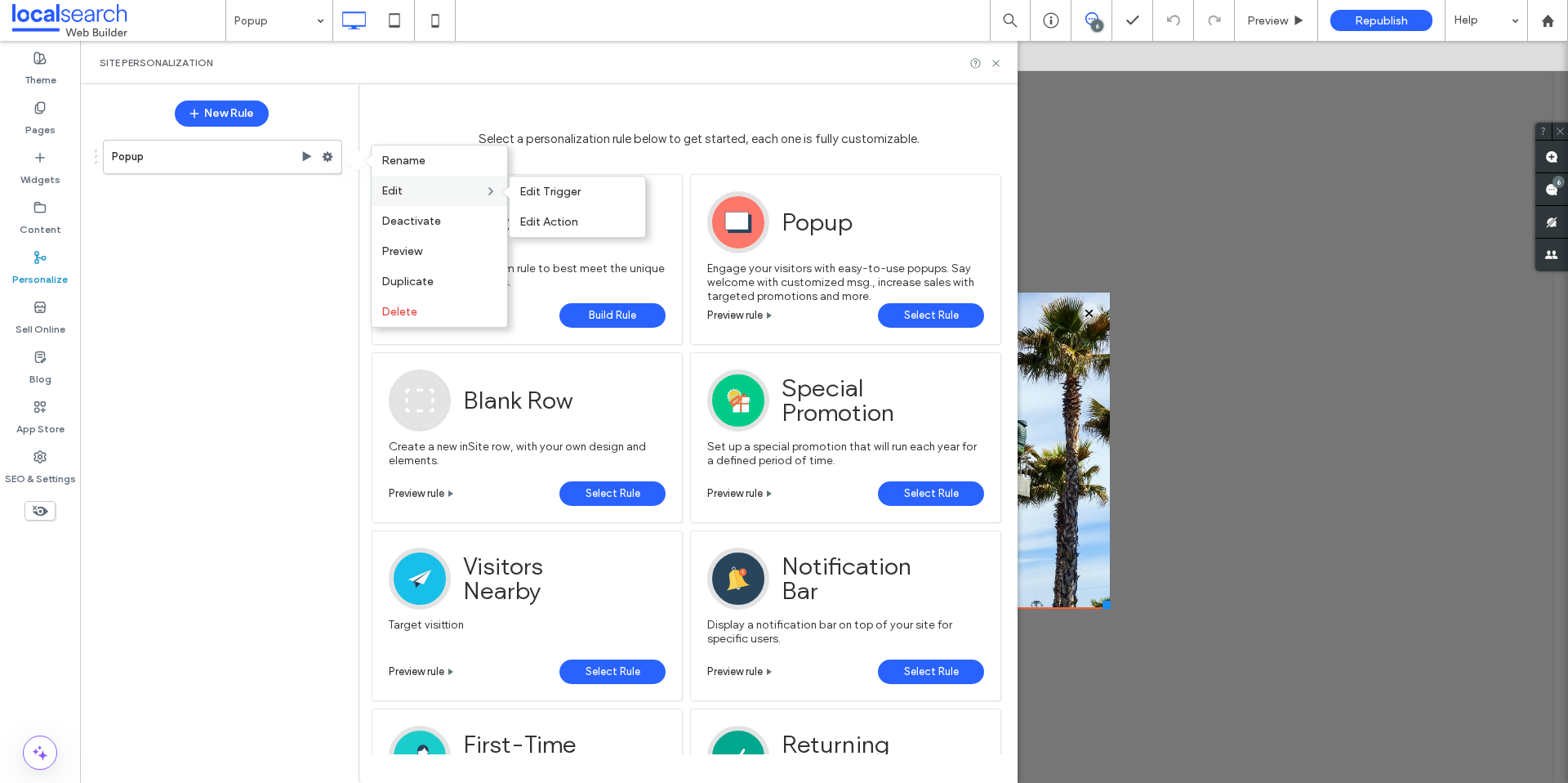
click at [426, 185] on label "Edit" at bounding box center [433, 190] width 103 height 14
click at [461, 184] on label "Edit" at bounding box center [433, 190] width 103 height 14
click at [564, 221] on span "Edit Action" at bounding box center [548, 221] width 58 height 14
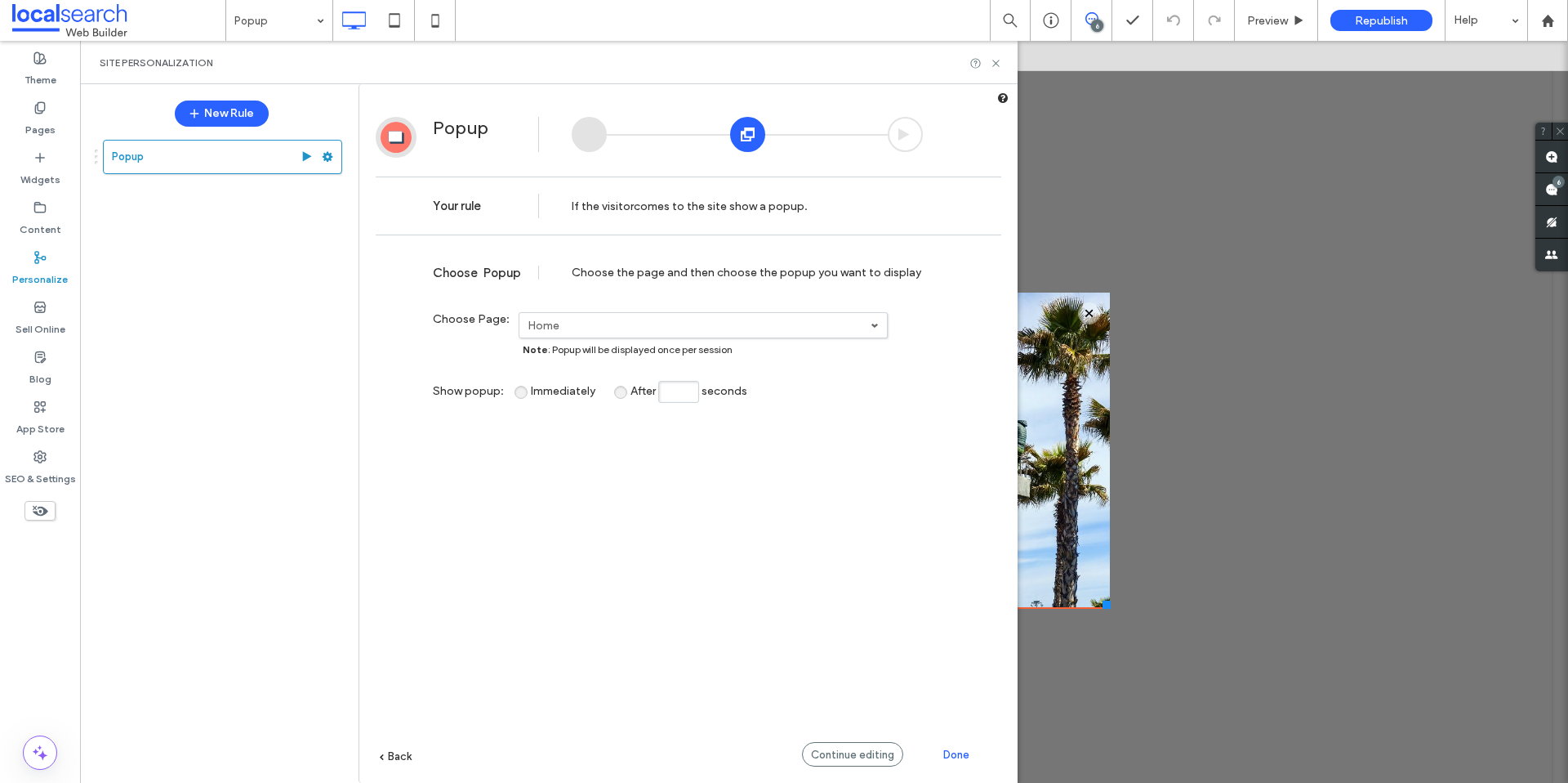
click at [769, 130] on div at bounding box center [746, 134] width 351 height 35
click at [751, 133] on div at bounding box center [747, 134] width 35 height 35
click at [838, 752] on span "Continue editing" at bounding box center [852, 754] width 83 height 12
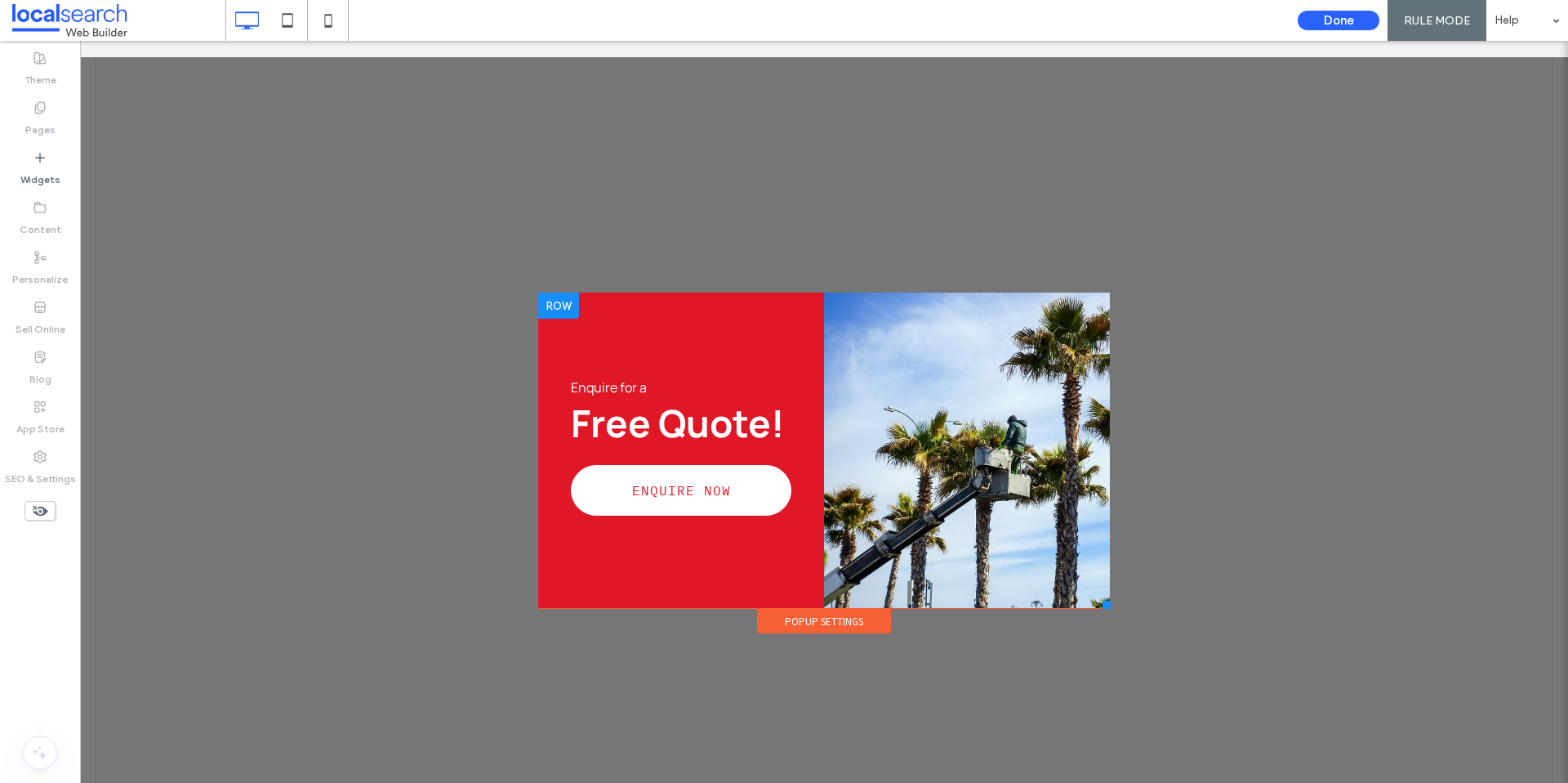
scroll to position [0, 0]
click at [996, 462] on div at bounding box center [966, 450] width 286 height 315
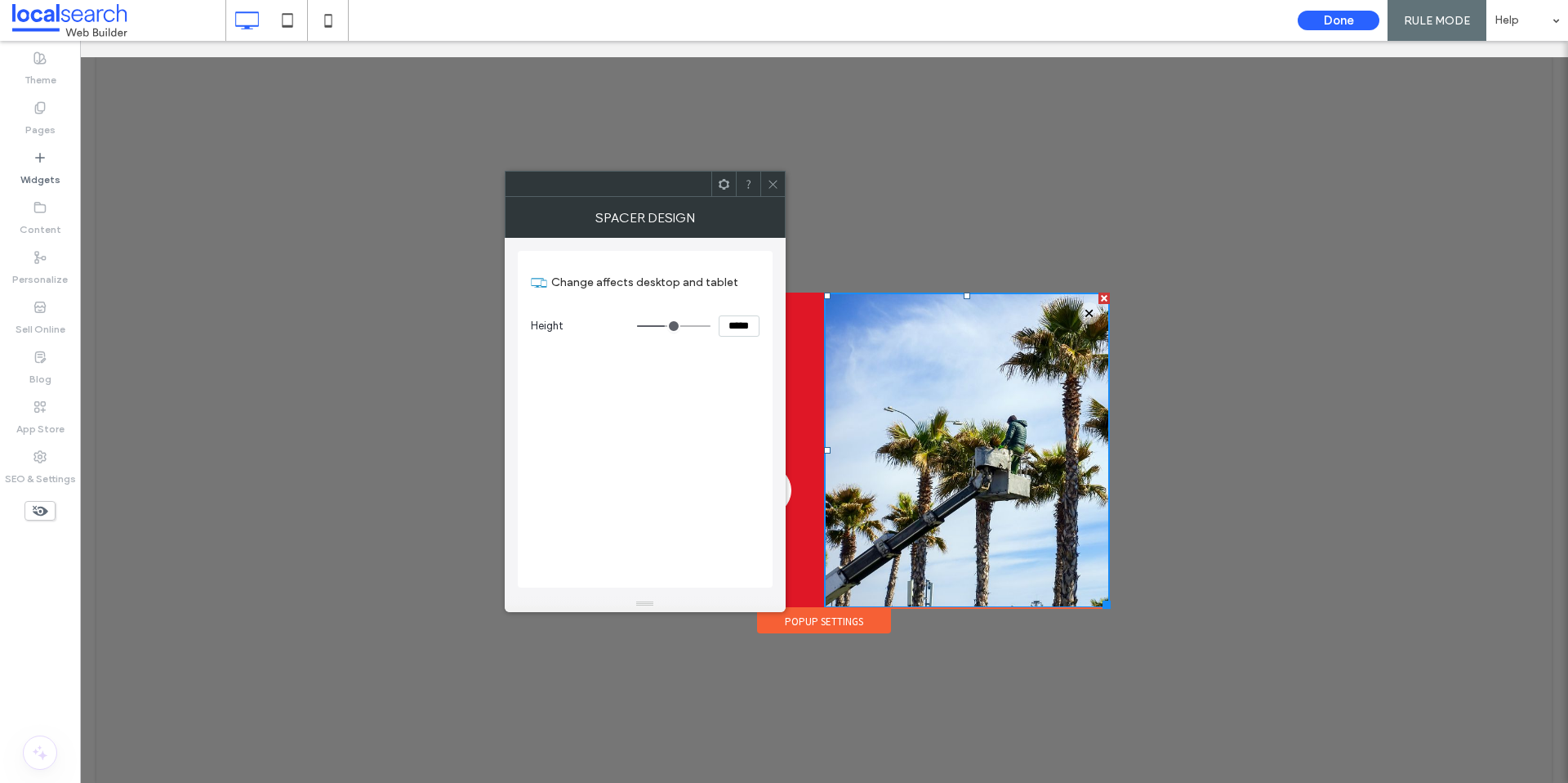
click at [772, 187] on icon at bounding box center [772, 184] width 12 height 12
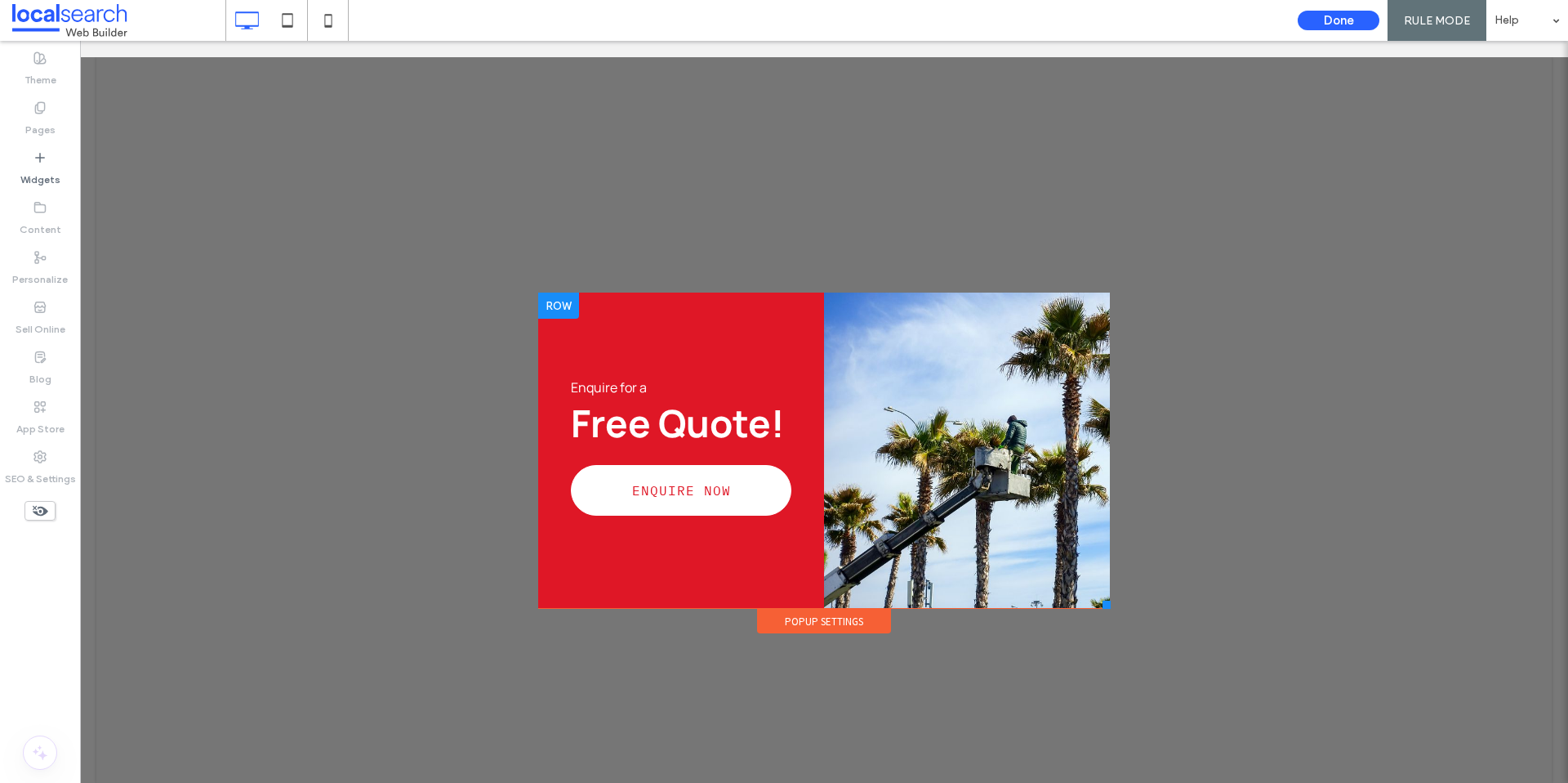
click at [541, 295] on div at bounding box center [558, 305] width 41 height 26
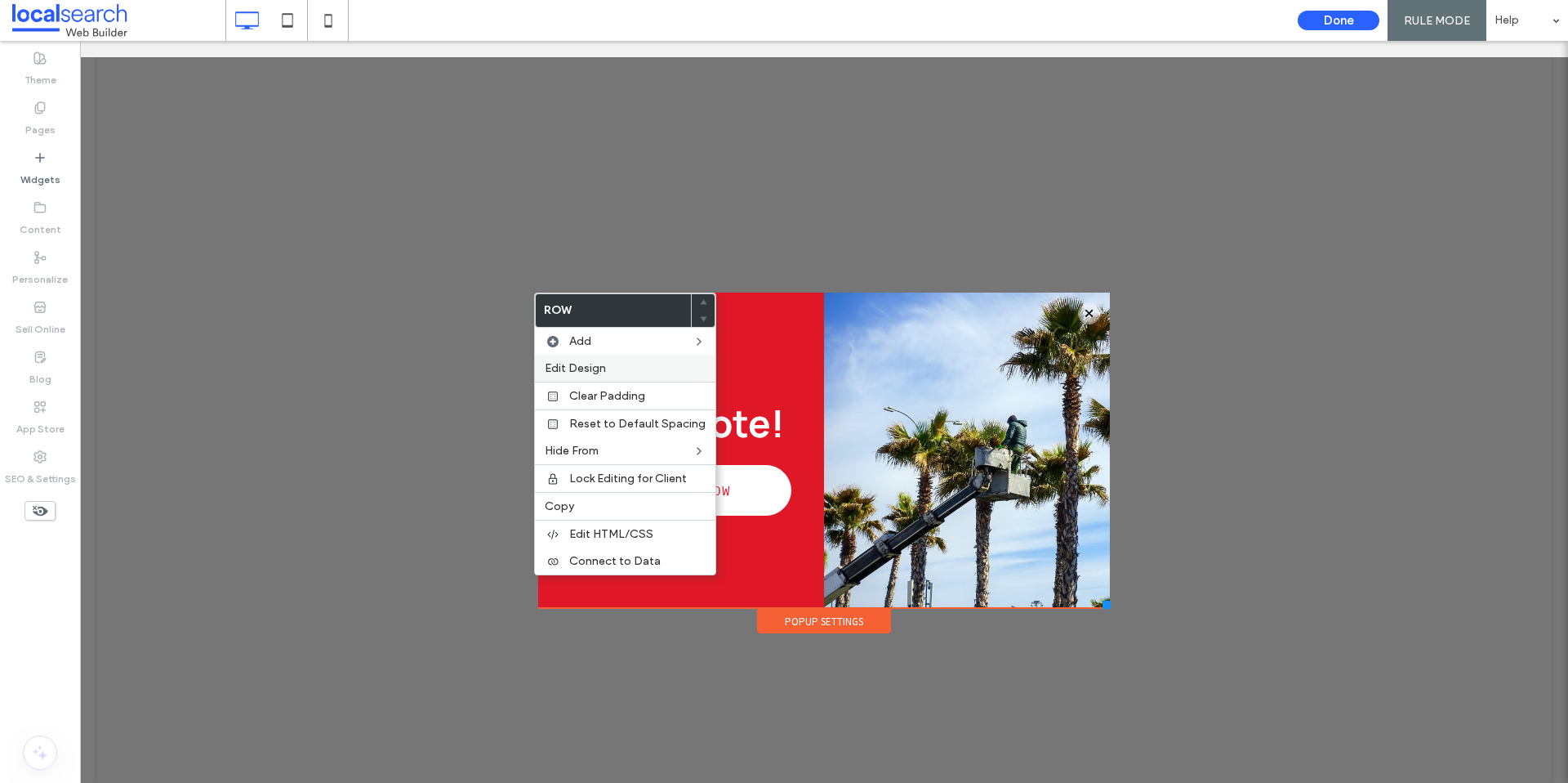
click at [594, 359] on div "Edit Design" at bounding box center [625, 368] width 181 height 27
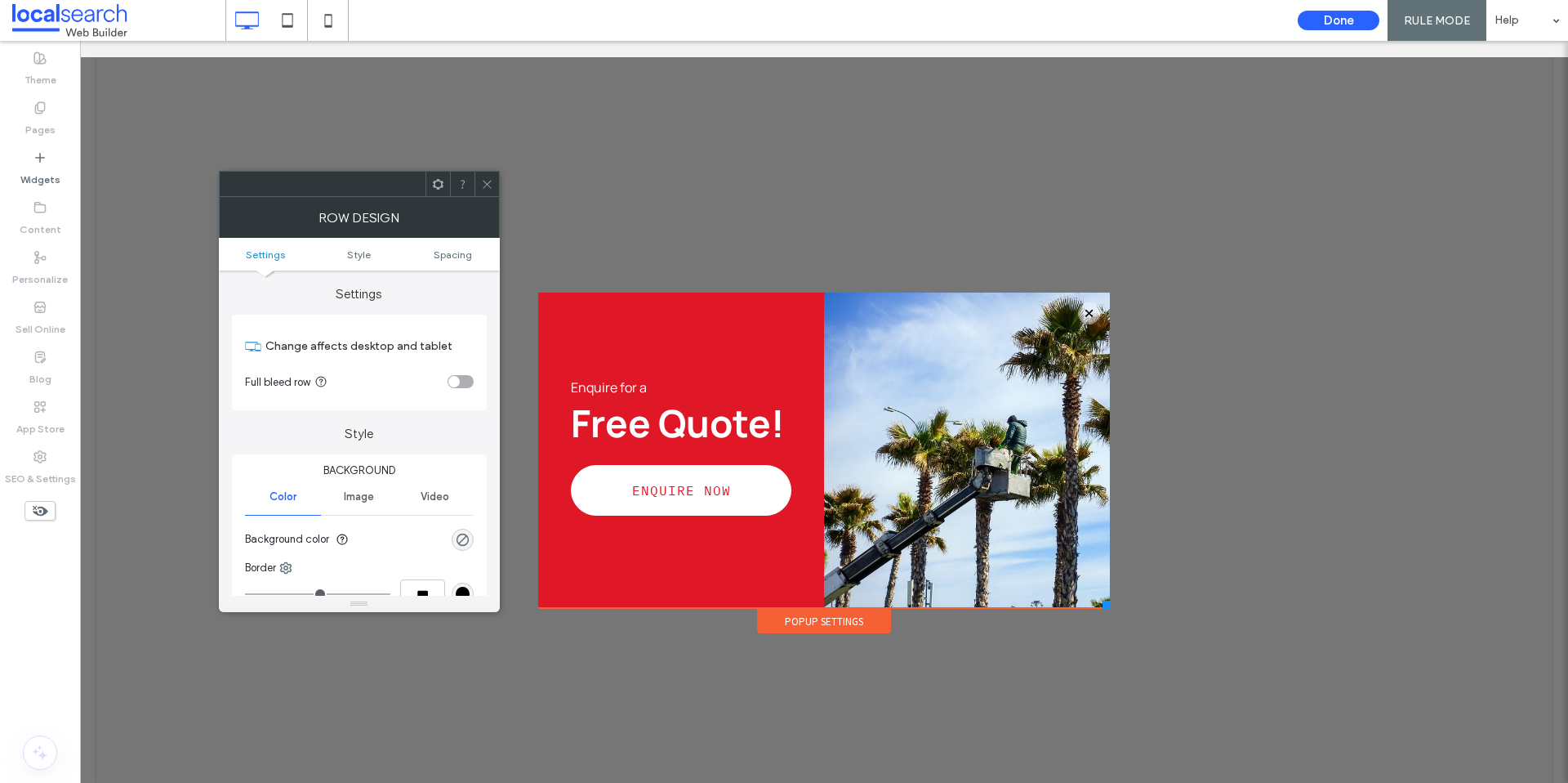
click at [352, 490] on span "Image" at bounding box center [359, 497] width 31 height 13
drag, startPoint x: 495, startPoint y: 184, endPoint x: 642, endPoint y: 393, distance: 255.5
click at [495, 184] on div at bounding box center [487, 184] width 25 height 25
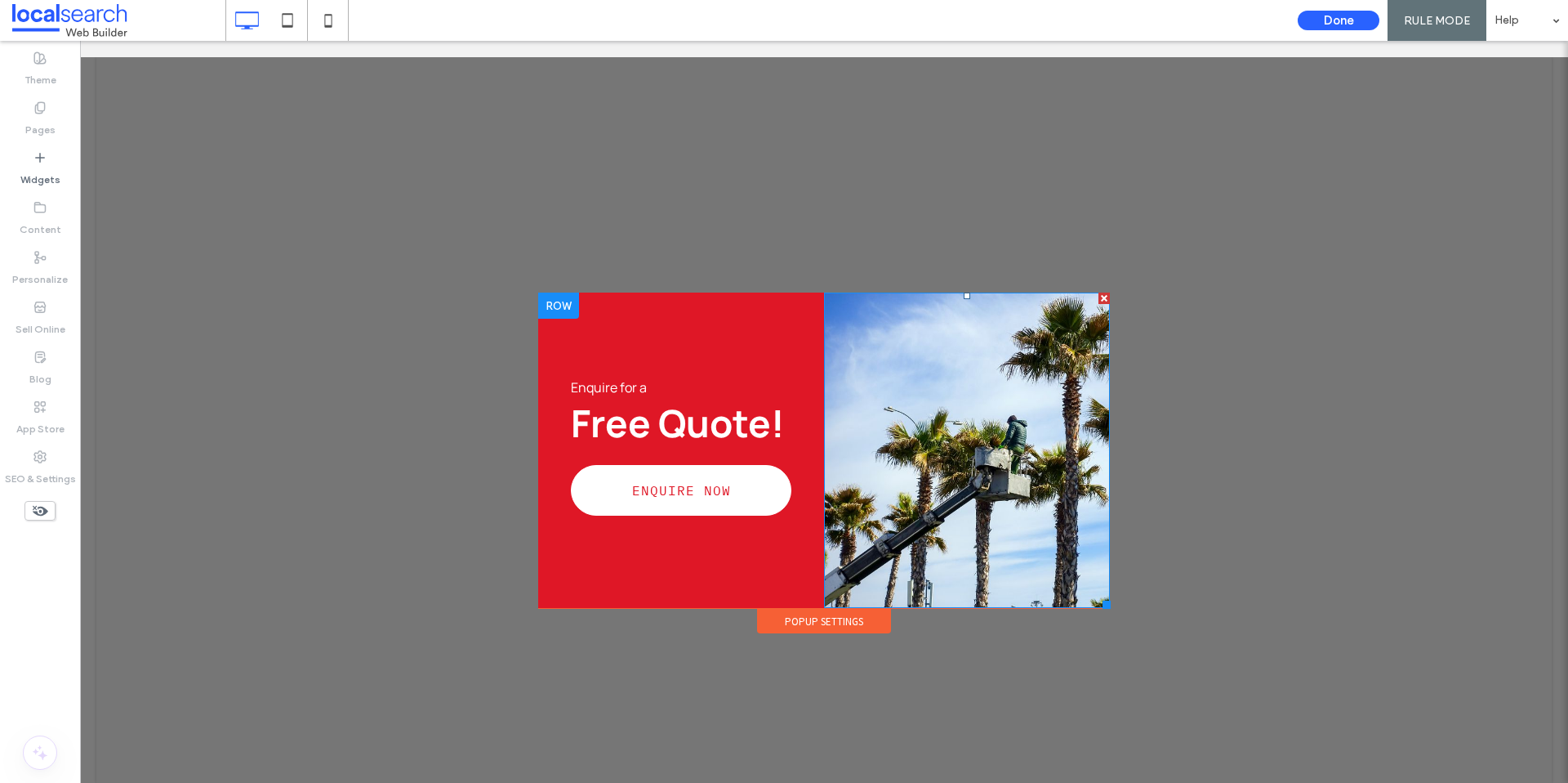
click at [850, 515] on div at bounding box center [966, 450] width 286 height 315
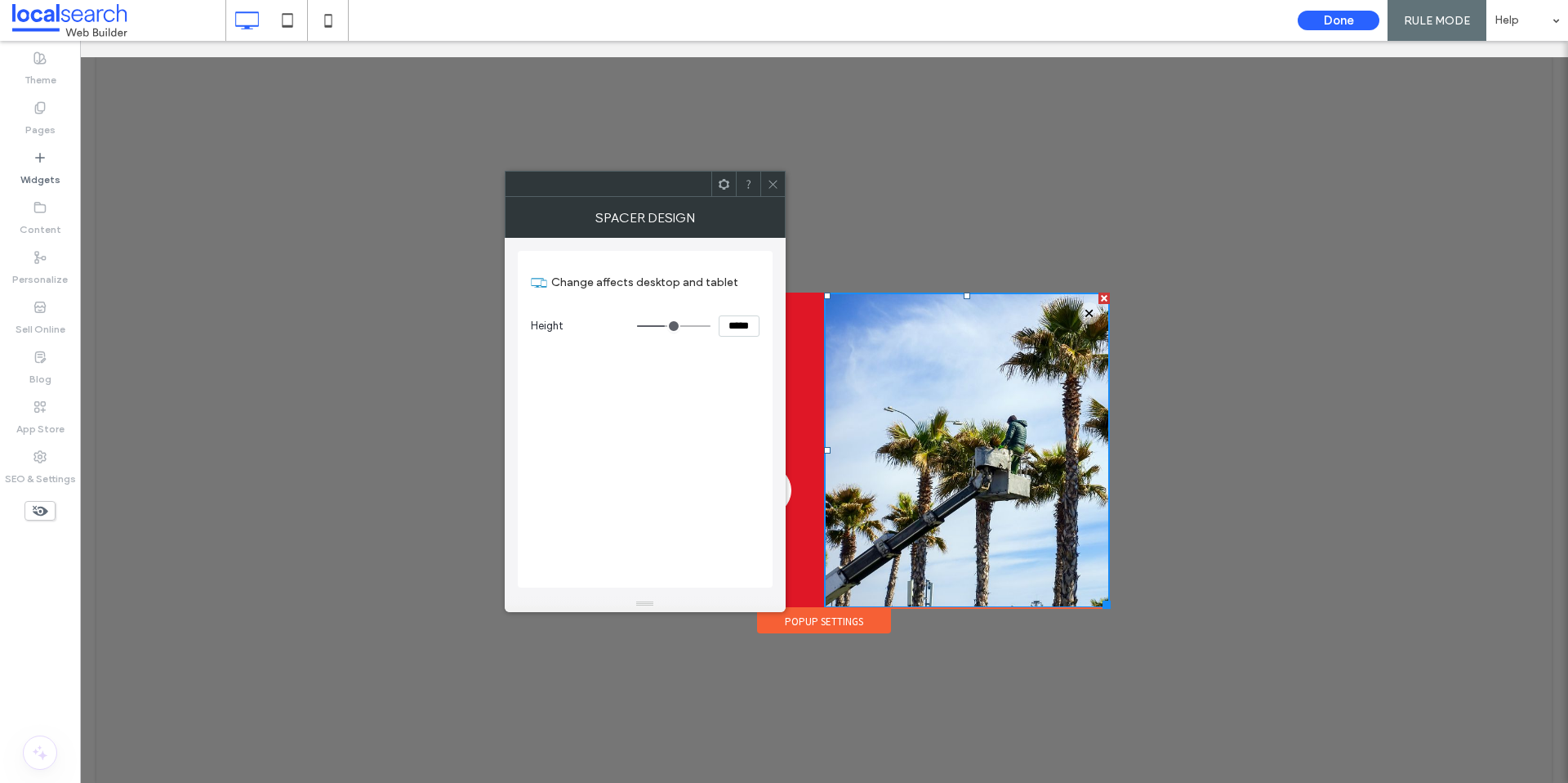
click at [768, 195] on span at bounding box center [772, 184] width 12 height 25
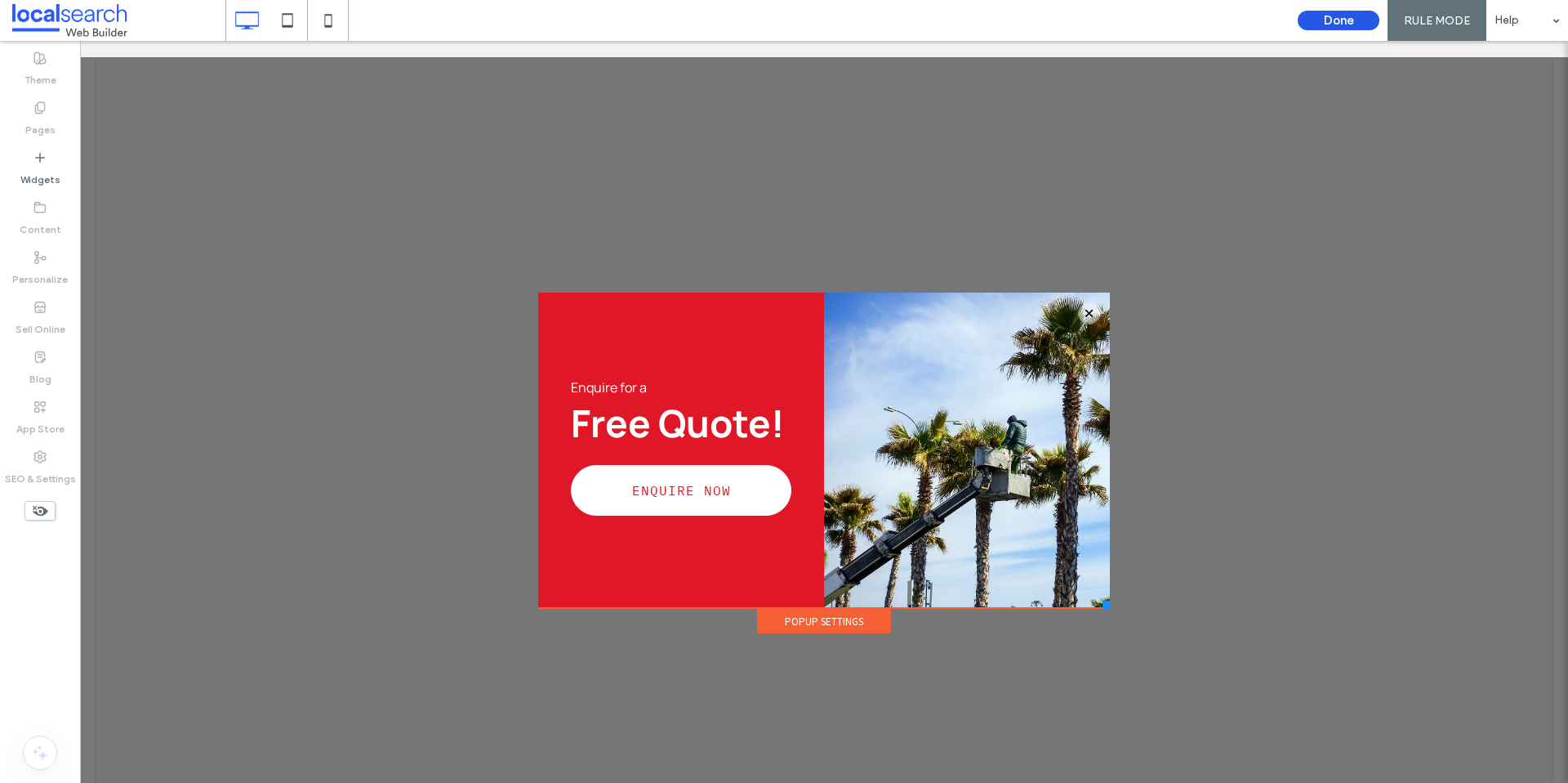
click at [1322, 18] on button "Done" at bounding box center [1337, 20] width 81 height 19
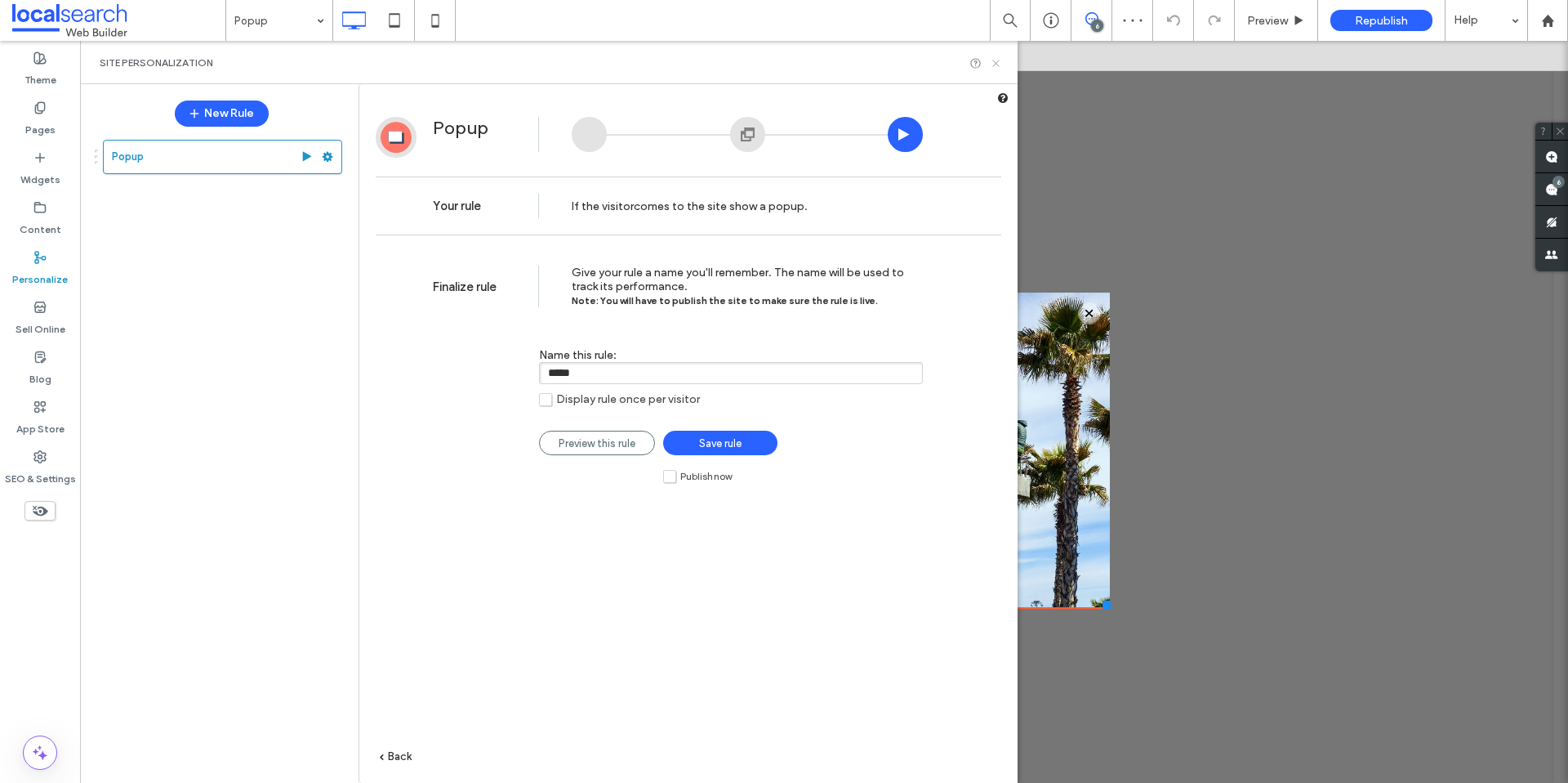
click at [999, 62] on icon at bounding box center [995, 63] width 12 height 12
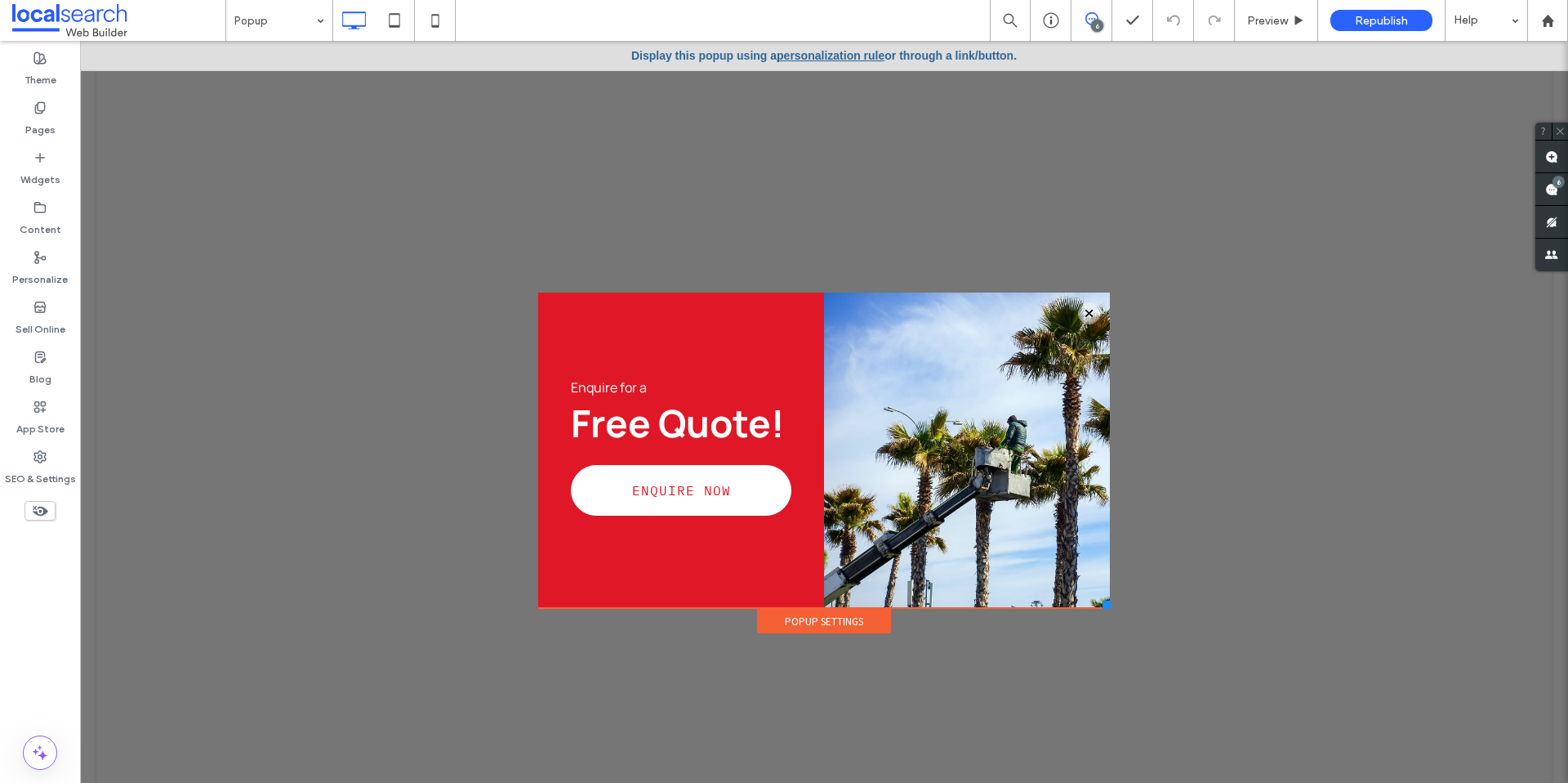
click at [75, 25] on span at bounding box center [119, 20] width 213 height 33
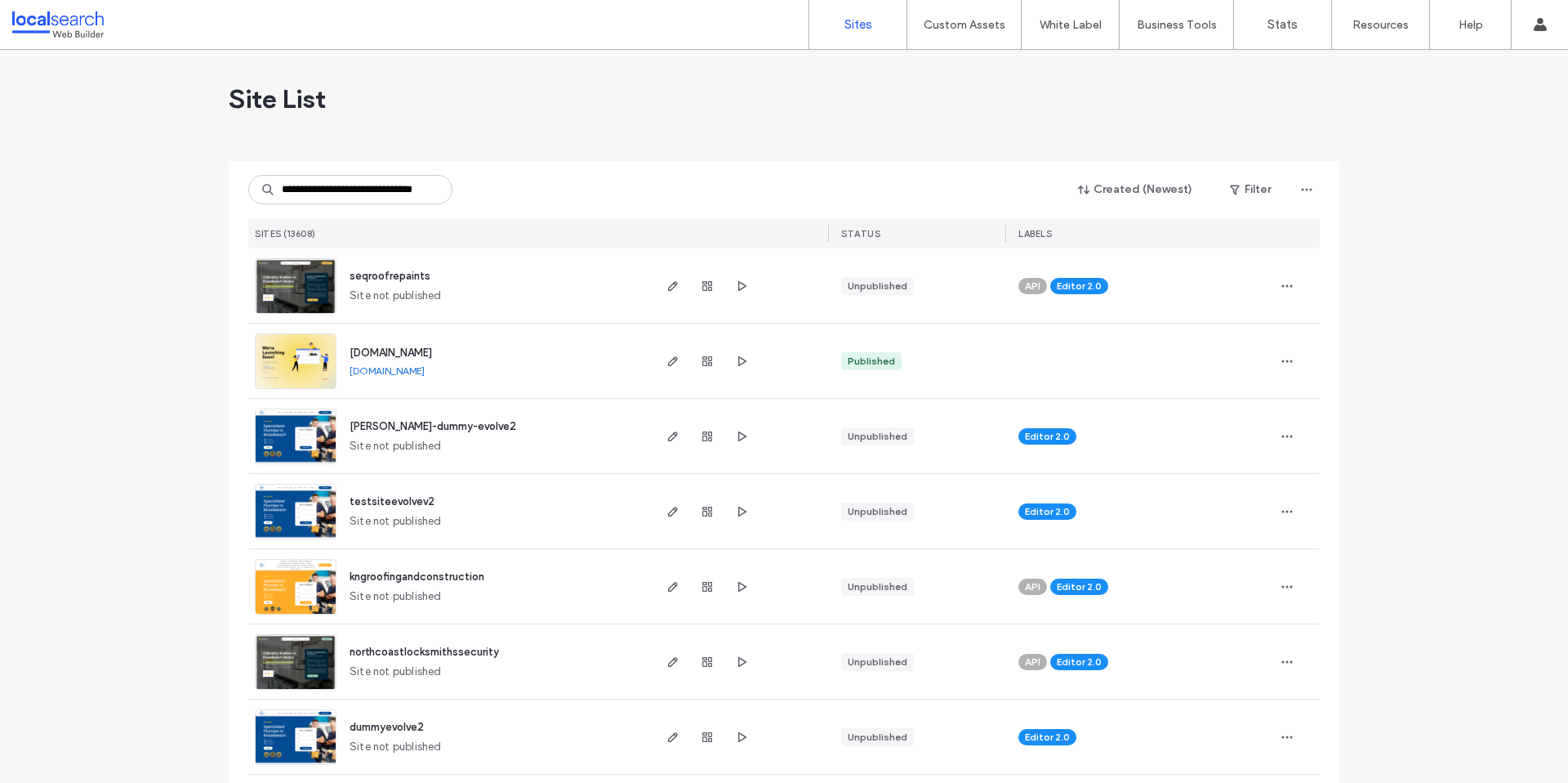
scroll to position [0, 36]
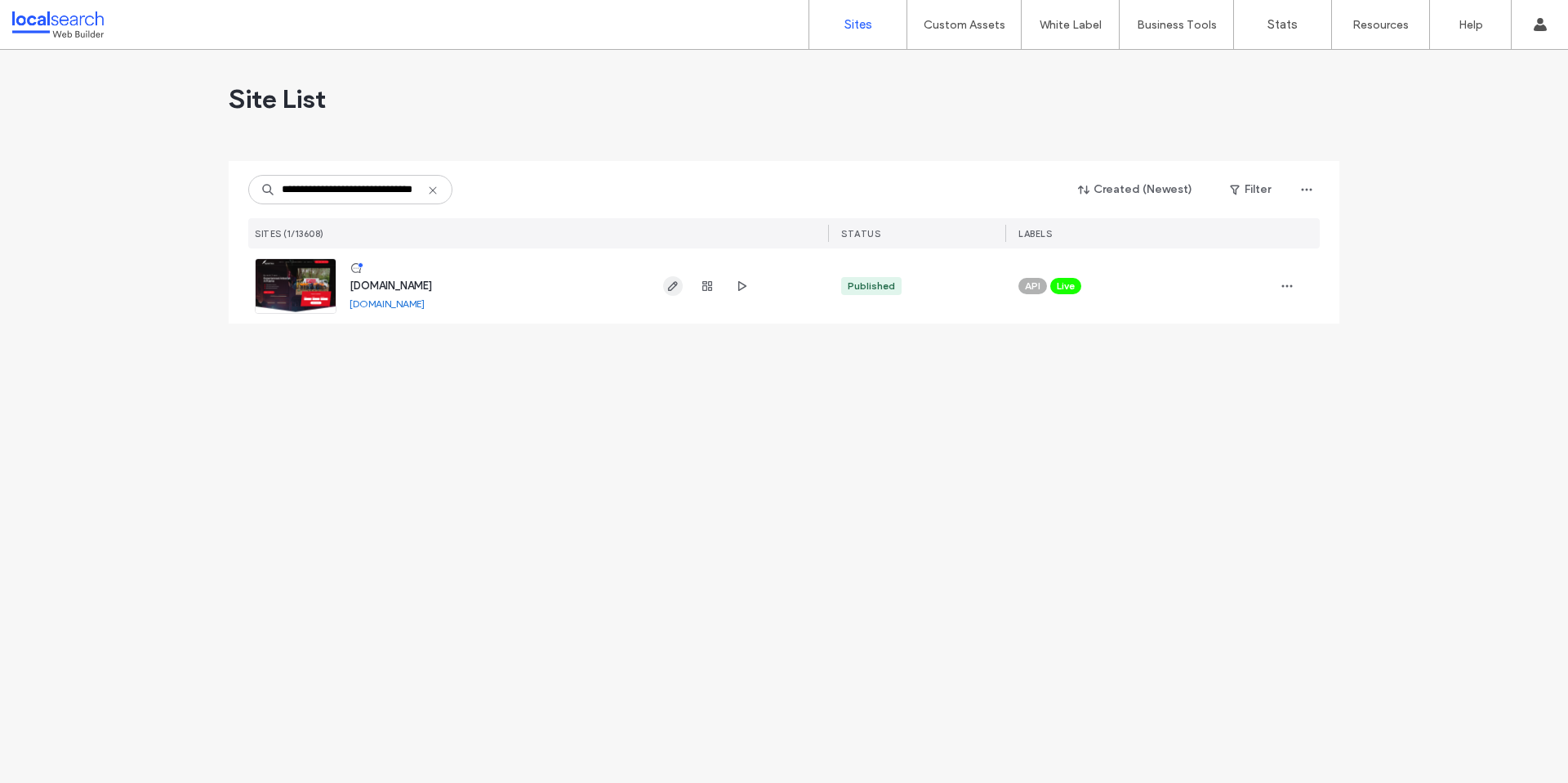
type input "**********"
click at [675, 280] on icon "button" at bounding box center [673, 286] width 13 height 13
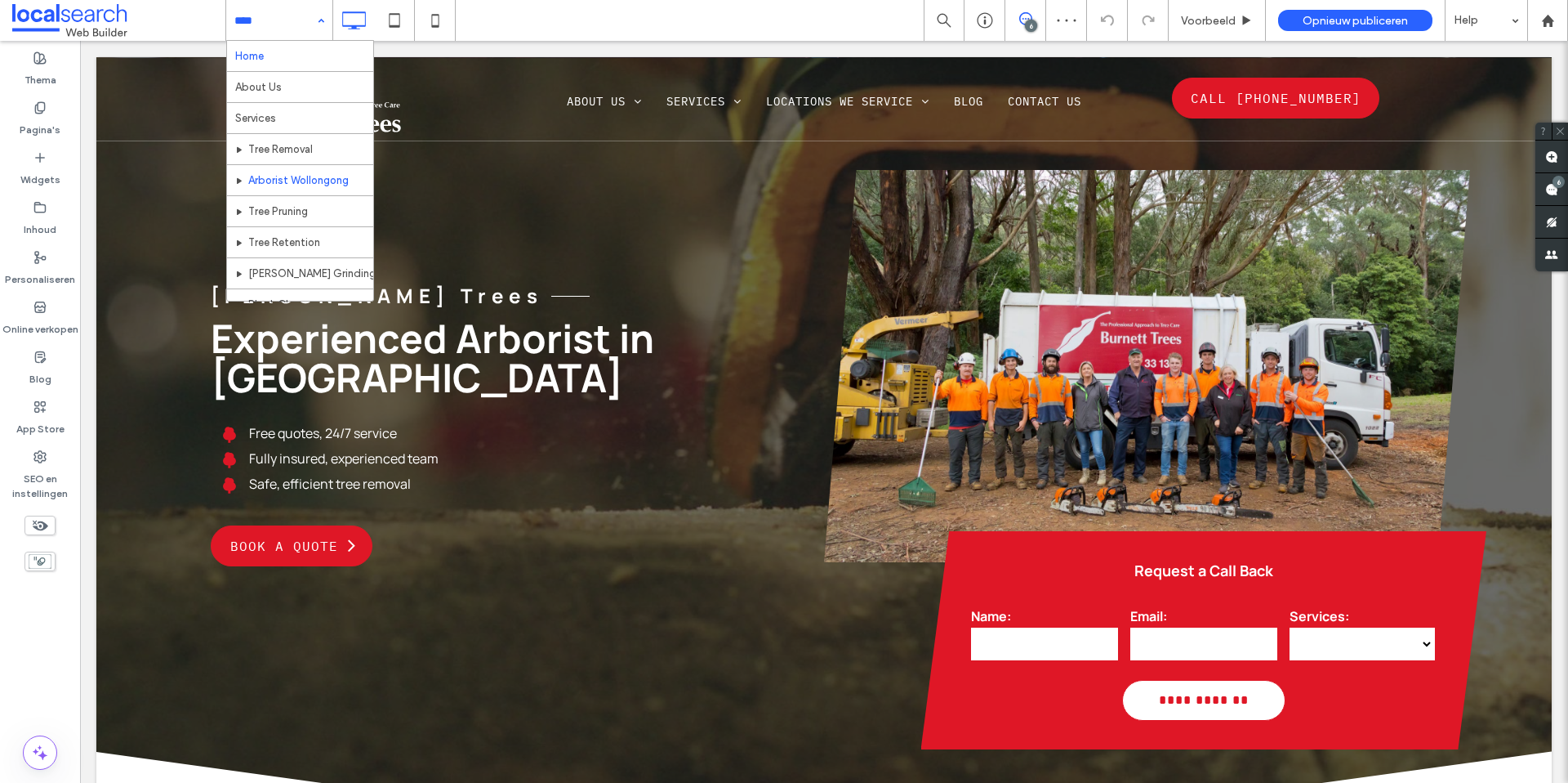
scroll to position [3, 0]
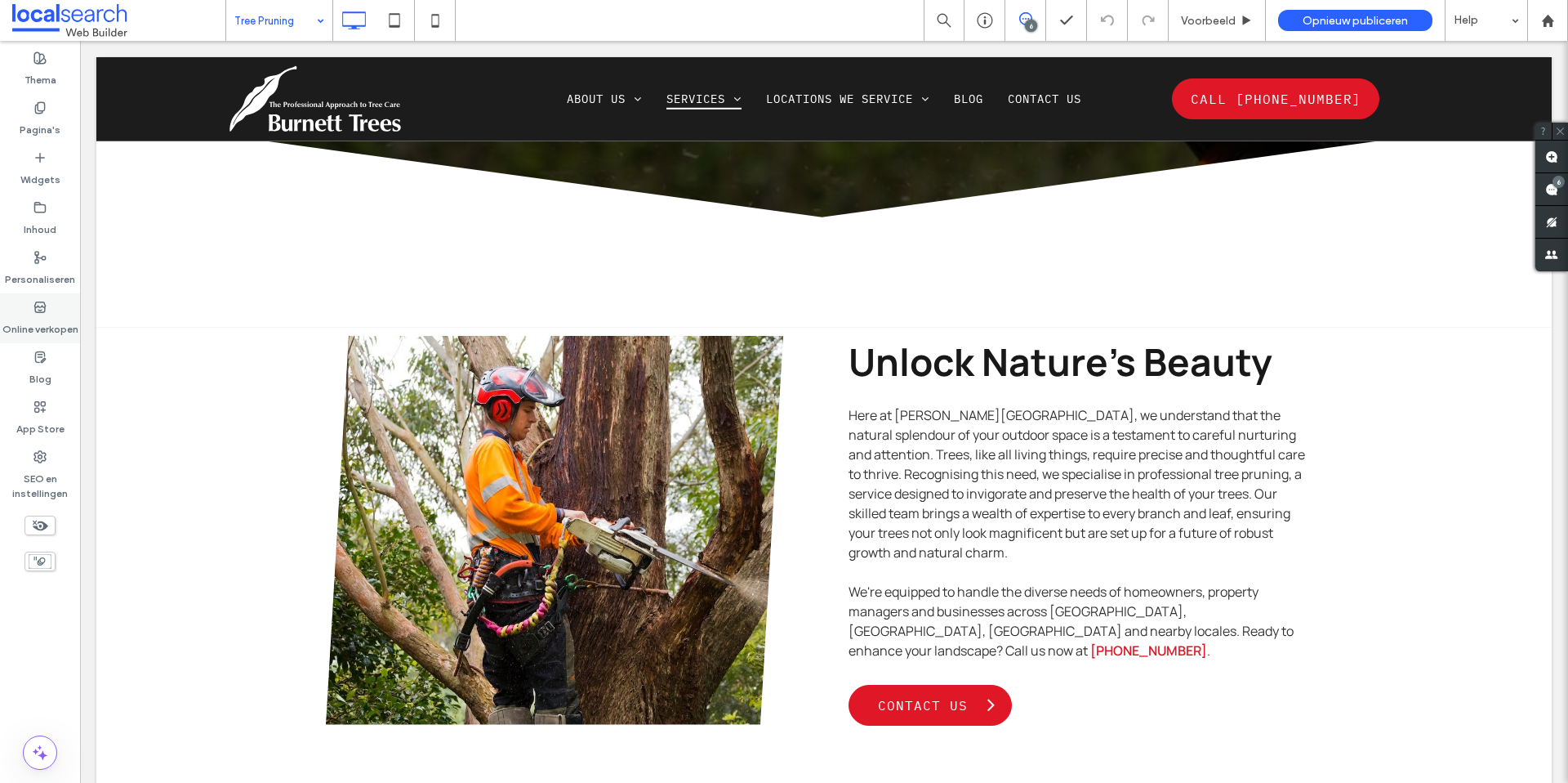
scroll to position [443, 0]
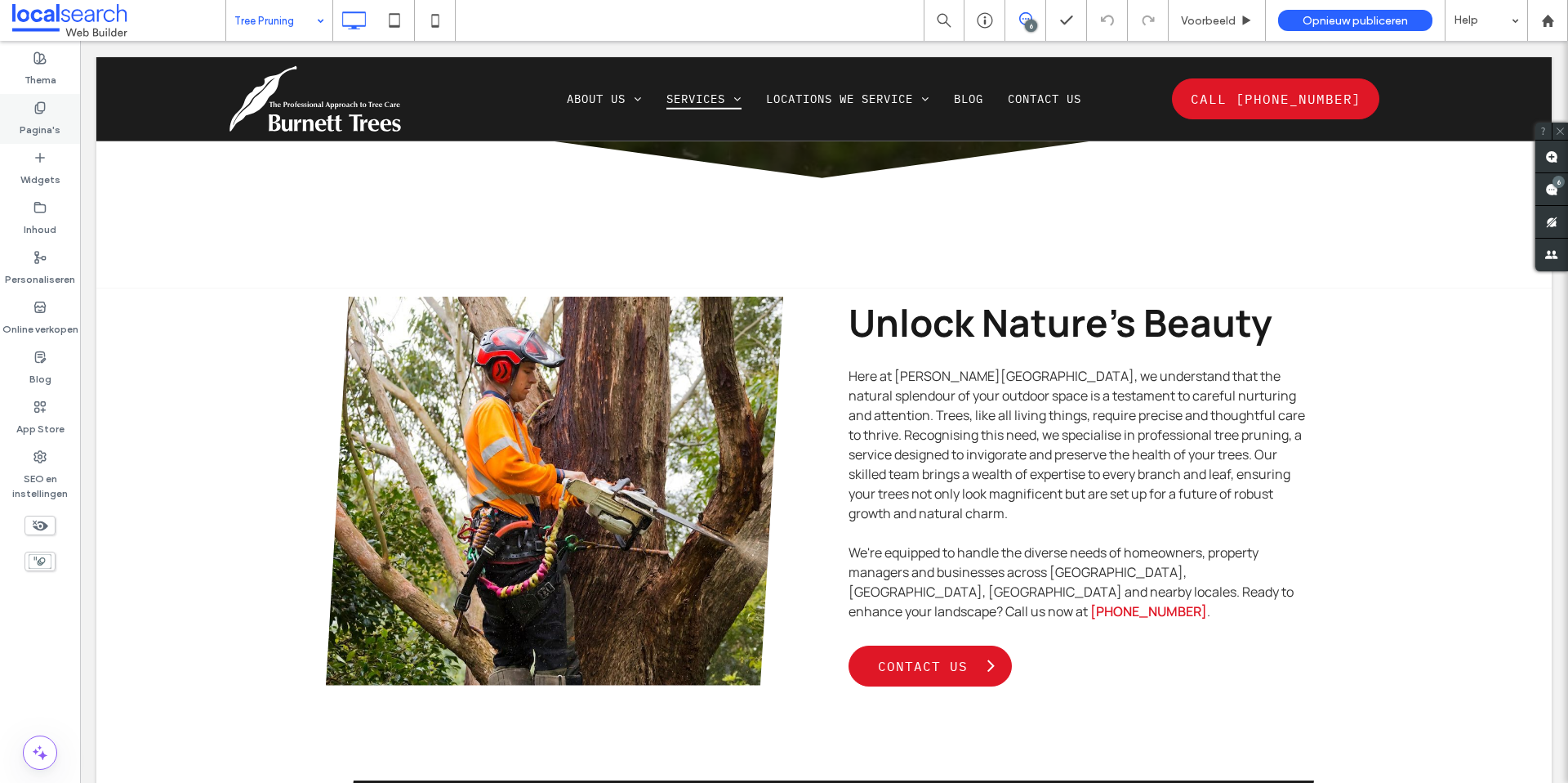
drag, startPoint x: 57, startPoint y: 115, endPoint x: 169, endPoint y: 80, distance: 117.3
click at [57, 115] on label "Pagina's" at bounding box center [39, 125] width 41 height 23
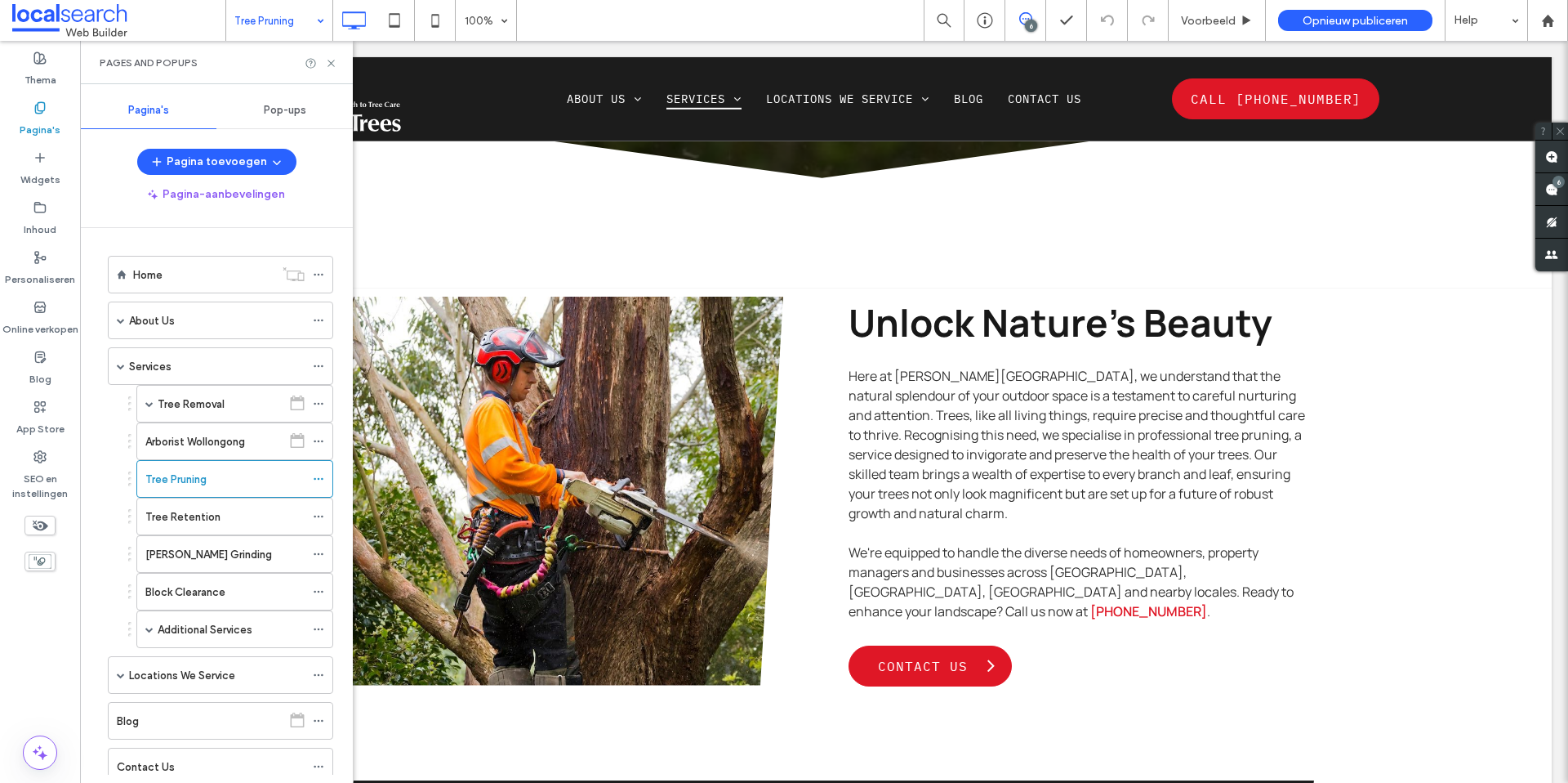
click at [288, 117] on div "Pop-ups" at bounding box center [284, 110] width 137 height 36
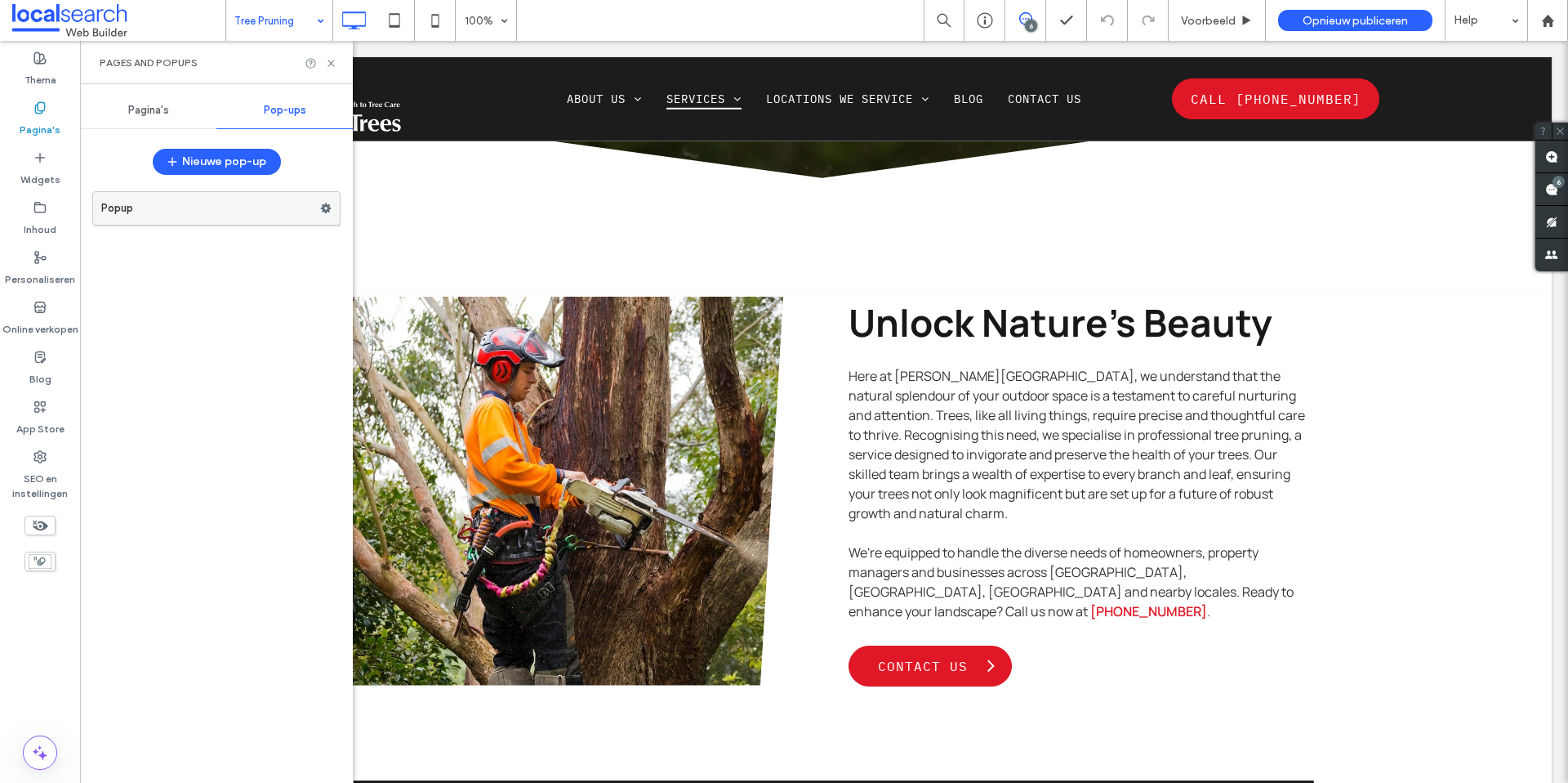
click at [322, 209] on use at bounding box center [325, 209] width 11 height 10
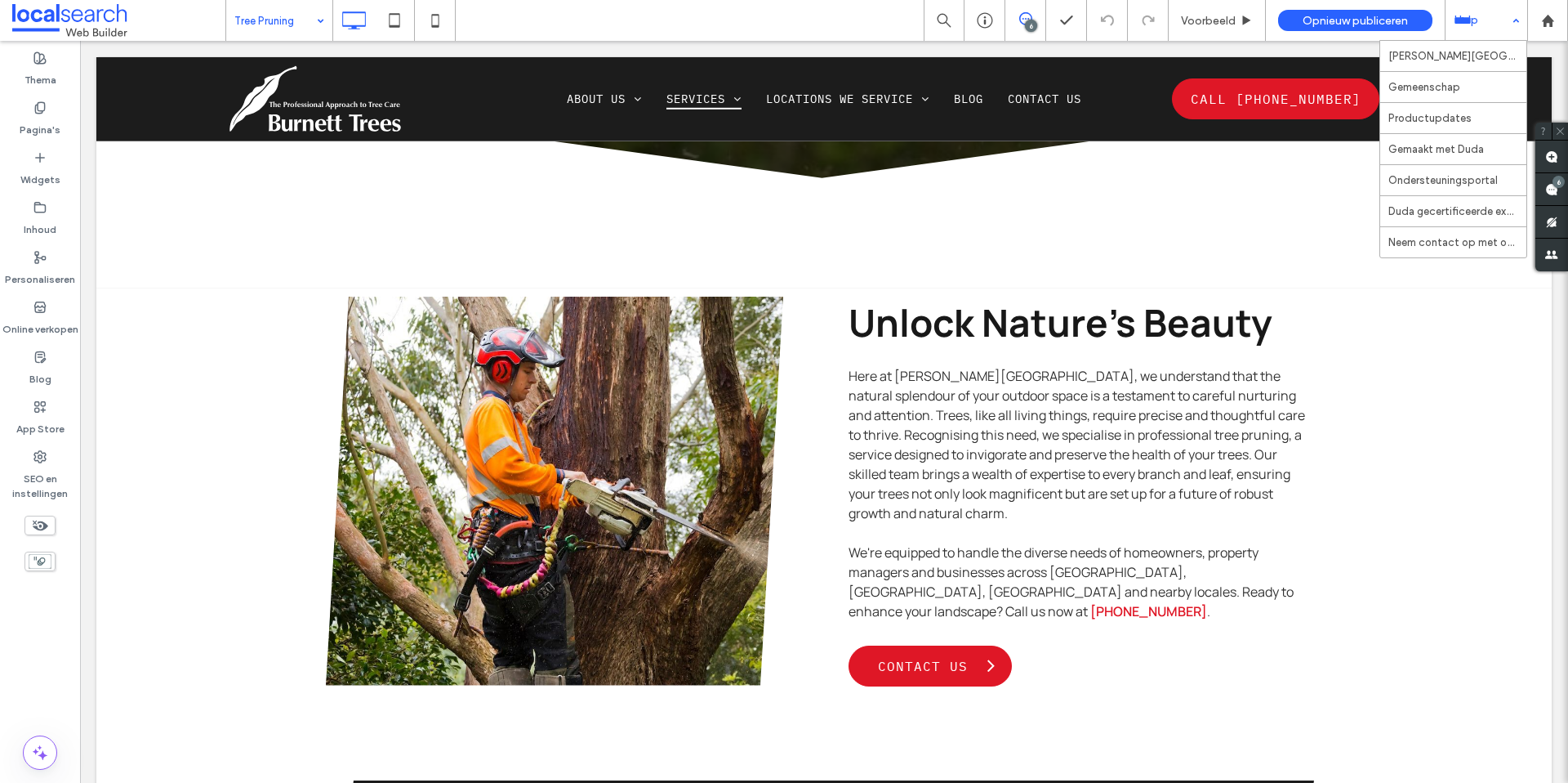
click at [1478, 15] on div "Help" at bounding box center [1486, 20] width 81 height 41
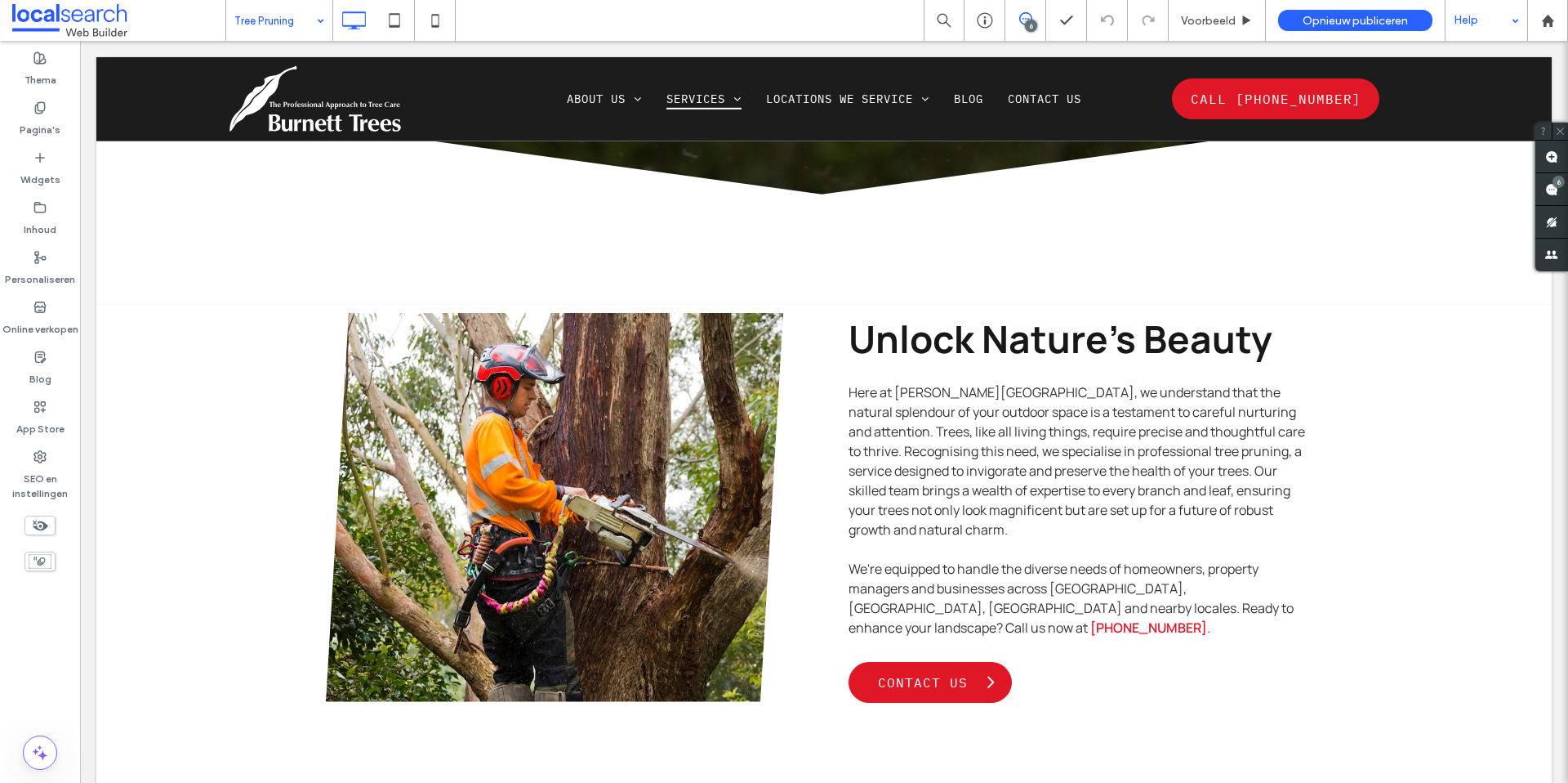
click at [1503, 19] on div "Help" at bounding box center [1486, 20] width 81 height 41
